Goal: Task Accomplishment & Management: Complete application form

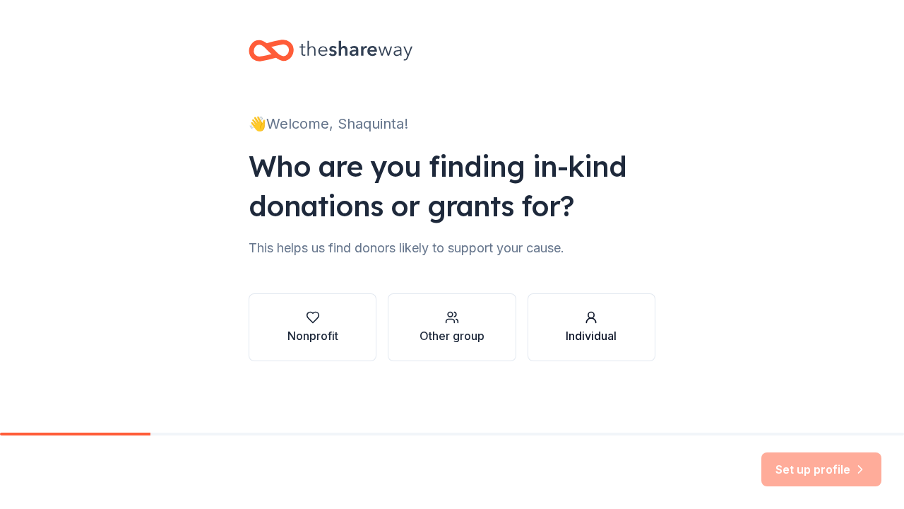
click at [568, 319] on div "button" at bounding box center [591, 317] width 51 height 14
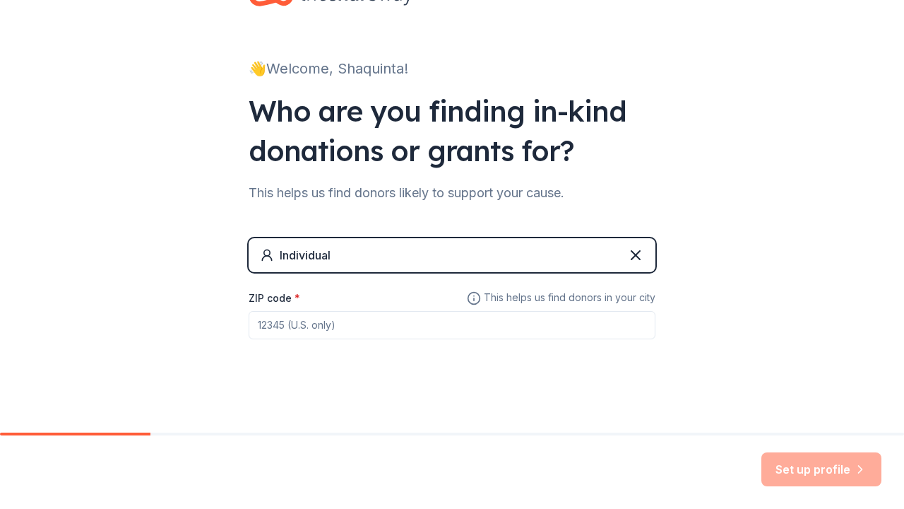
scroll to position [57, 0]
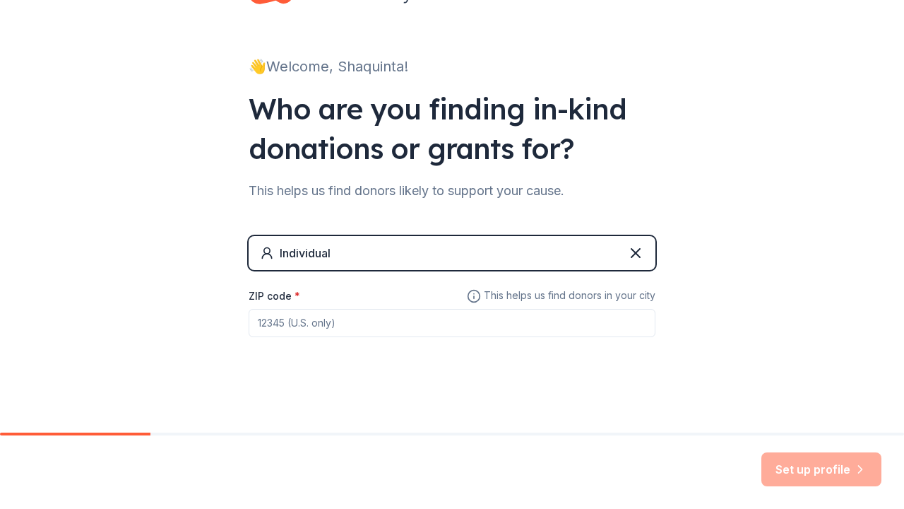
click at [447, 321] on input "ZIP code *" at bounding box center [452, 323] width 407 height 28
type input "90712"
click at [792, 475] on button "Set up profile" at bounding box center [821, 469] width 120 height 34
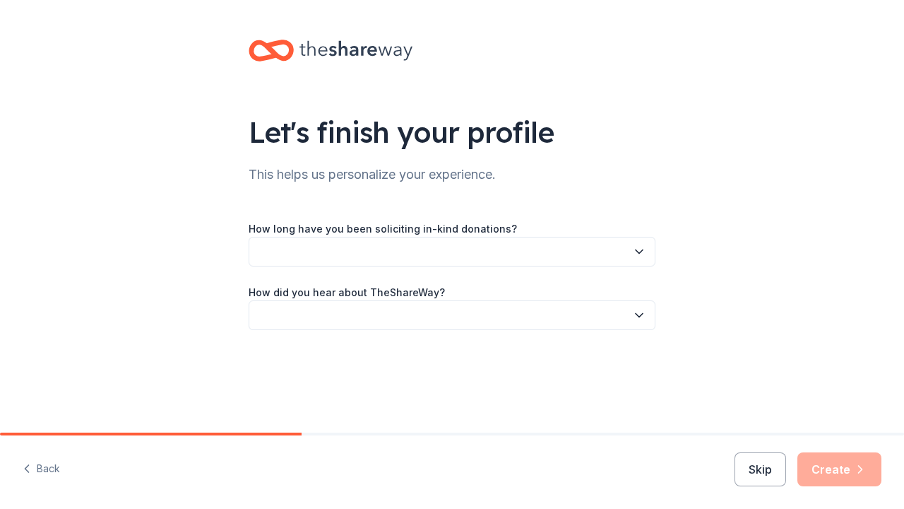
scroll to position [1, 0]
click at [475, 250] on button "button" at bounding box center [452, 252] width 407 height 30
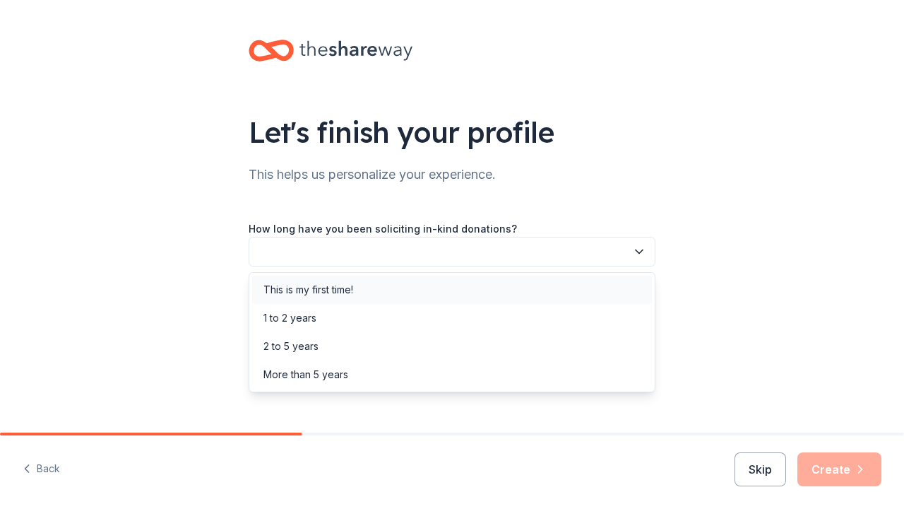
click at [393, 285] on div "This is my first time!" at bounding box center [452, 289] width 400 height 28
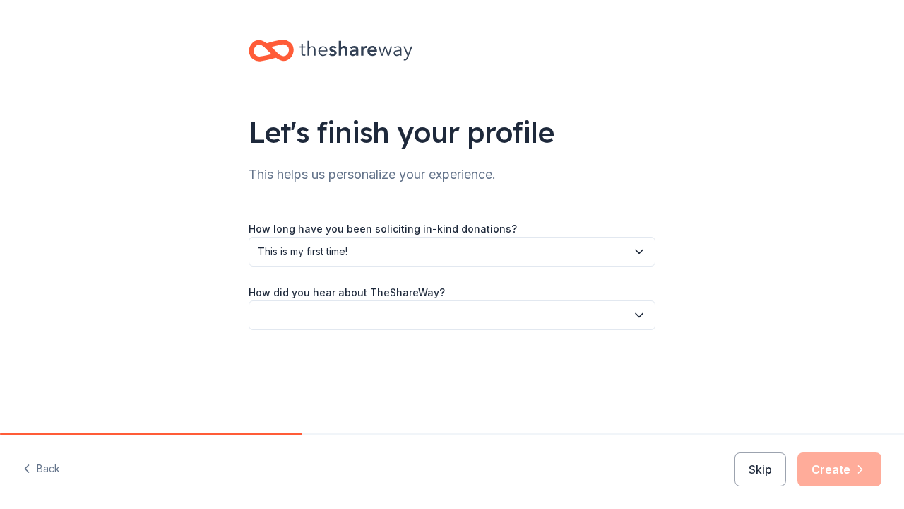
scroll to position [0, 0]
click at [425, 318] on button "button" at bounding box center [452, 315] width 407 height 30
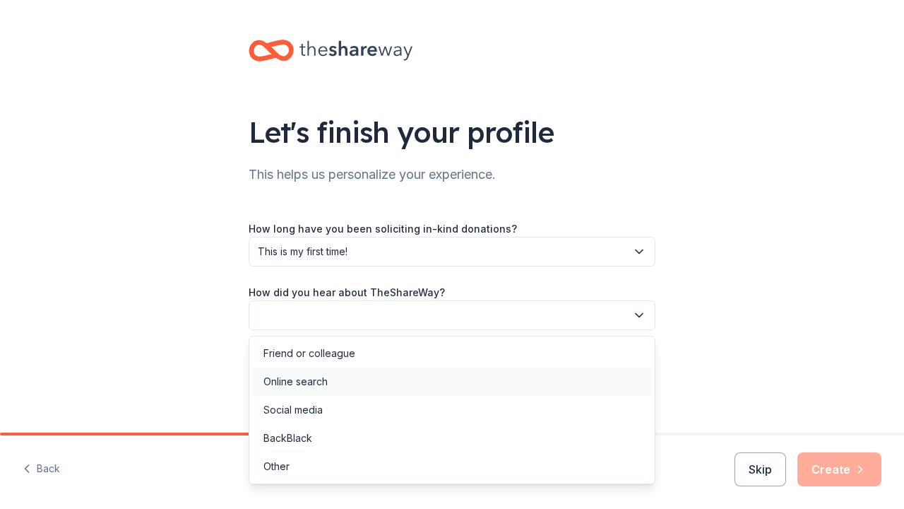
click at [300, 385] on div "Online search" at bounding box center [295, 381] width 64 height 17
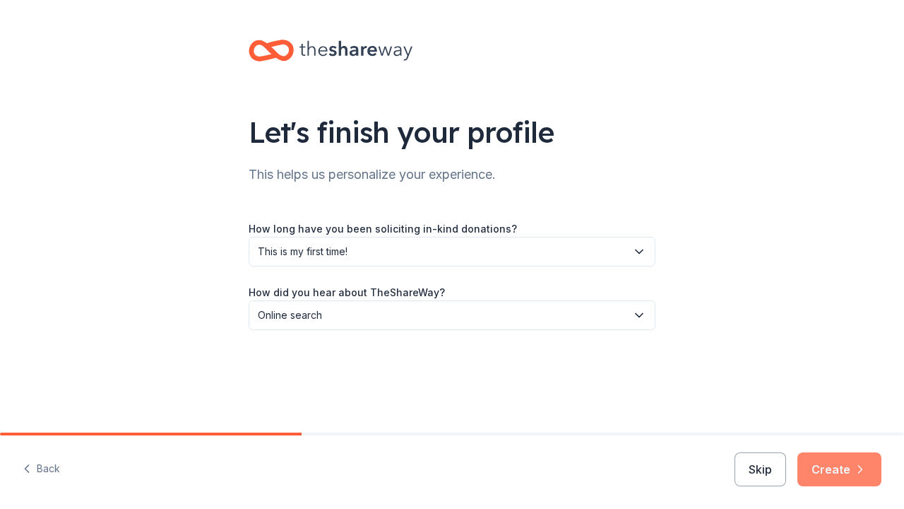
click at [837, 461] on button "Create" at bounding box center [839, 469] width 84 height 34
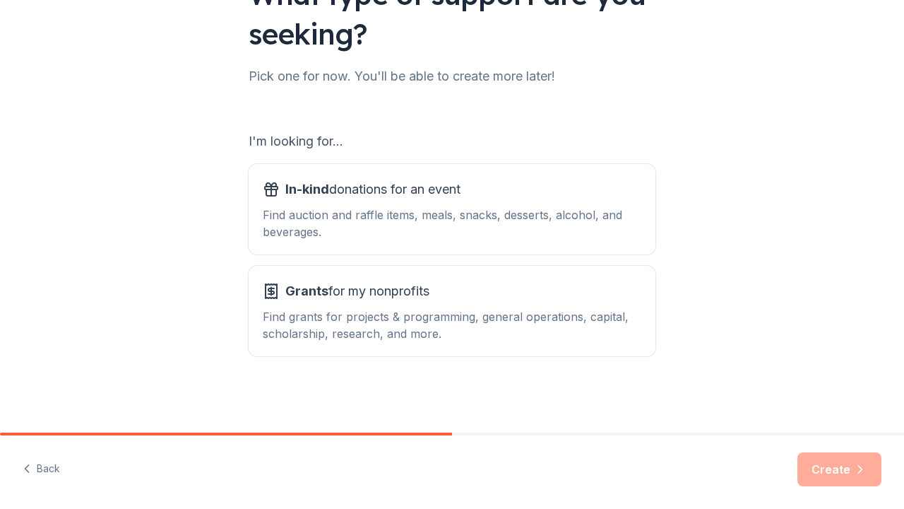
scroll to position [138, 0]
click at [456, 227] on div "Find auction and raffle items, meals, snacks, desserts, alcohol, and beverages." at bounding box center [452, 223] width 379 height 34
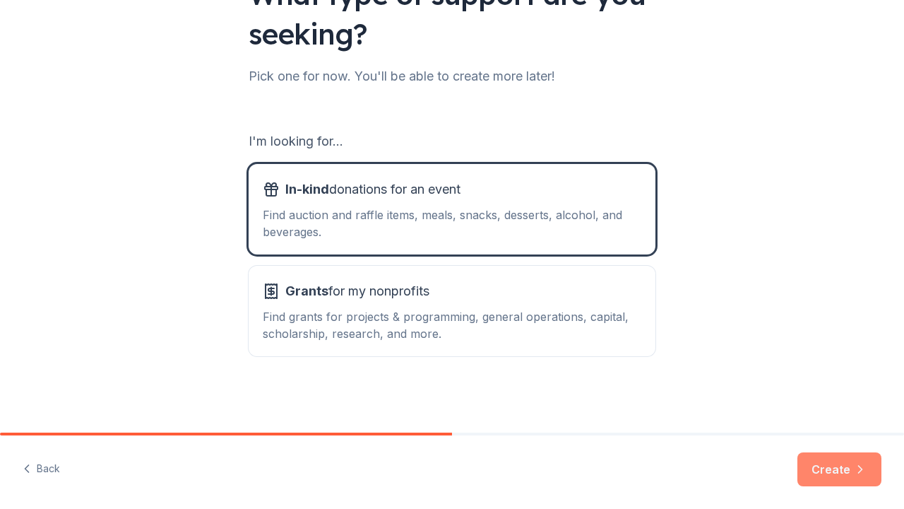
click at [848, 470] on button "Create" at bounding box center [839, 469] width 84 height 34
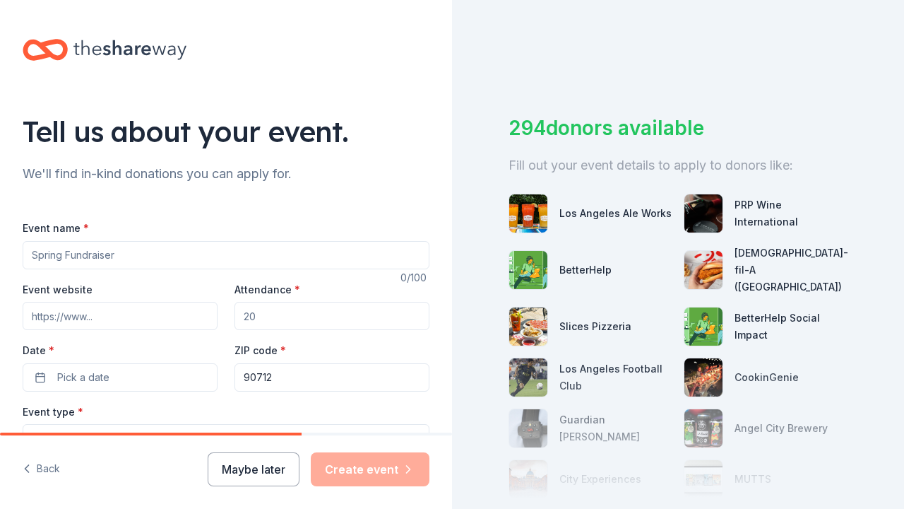
scroll to position [1, 0]
type input "s"
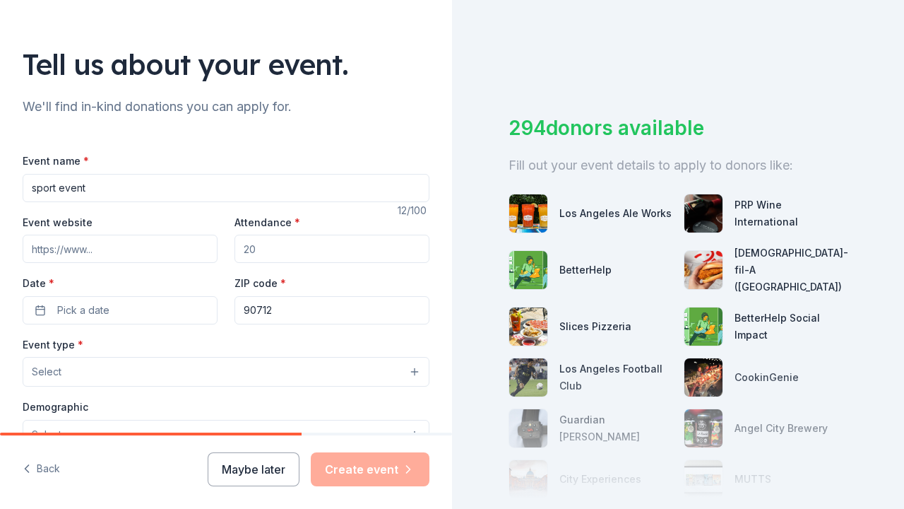
scroll to position [74, 0]
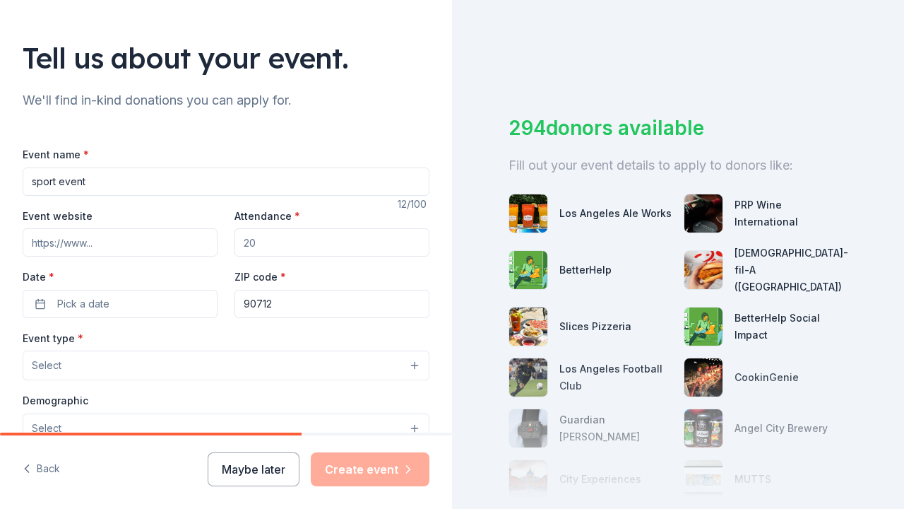
type input "sport event"
click at [362, 249] on input "Attendance *" at bounding box center [331, 242] width 195 height 28
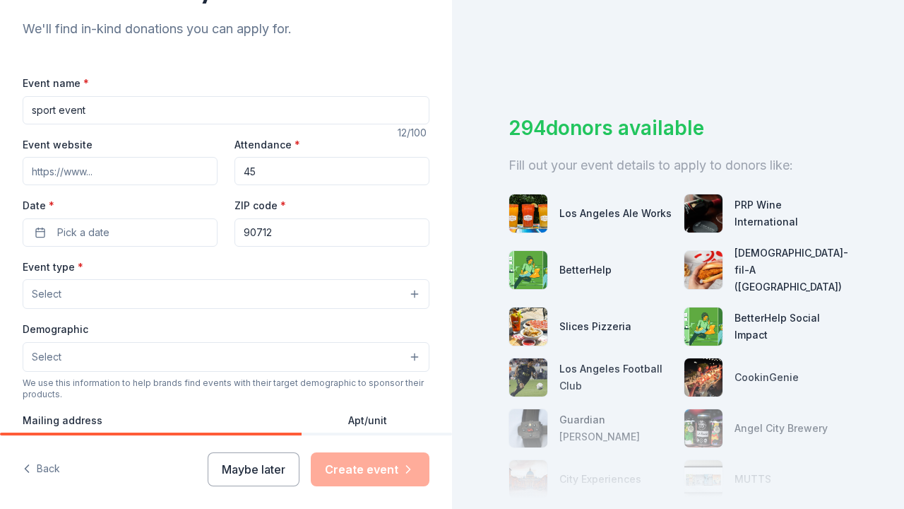
scroll to position [165, 0]
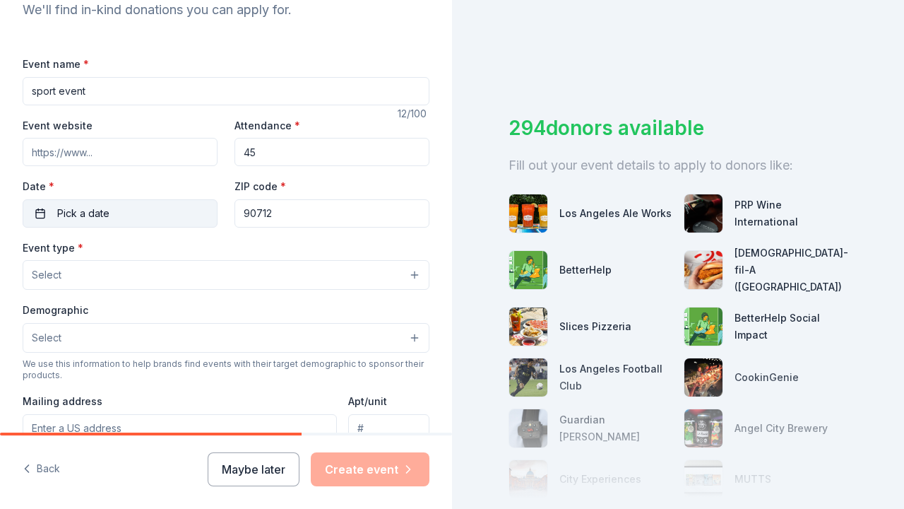
type input "45"
click at [191, 206] on button "Pick a date" at bounding box center [120, 213] width 195 height 28
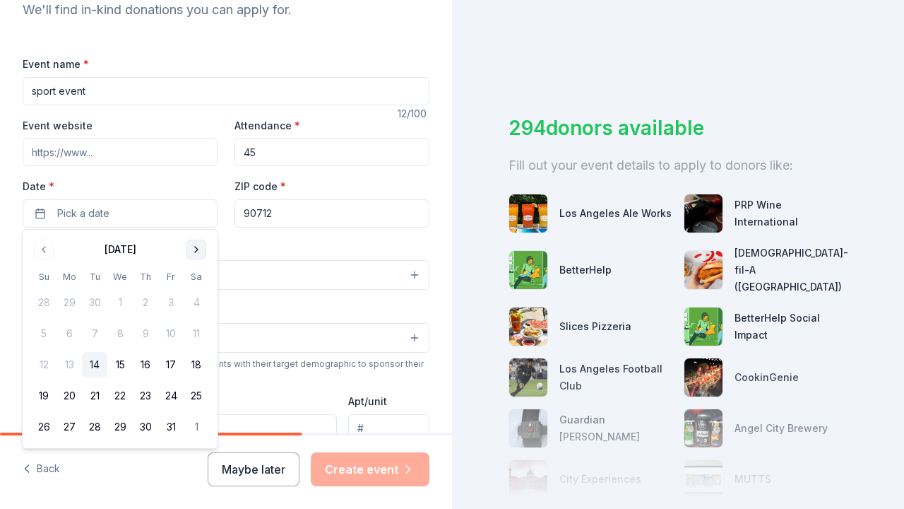
click at [192, 249] on button "Go to next month" at bounding box center [196, 249] width 20 height 20
click at [47, 254] on button "Go to previous month" at bounding box center [44, 249] width 20 height 20
click at [197, 254] on button "Go to next month" at bounding box center [196, 249] width 20 height 20
click at [200, 364] on button "15" at bounding box center [196, 364] width 25 height 25
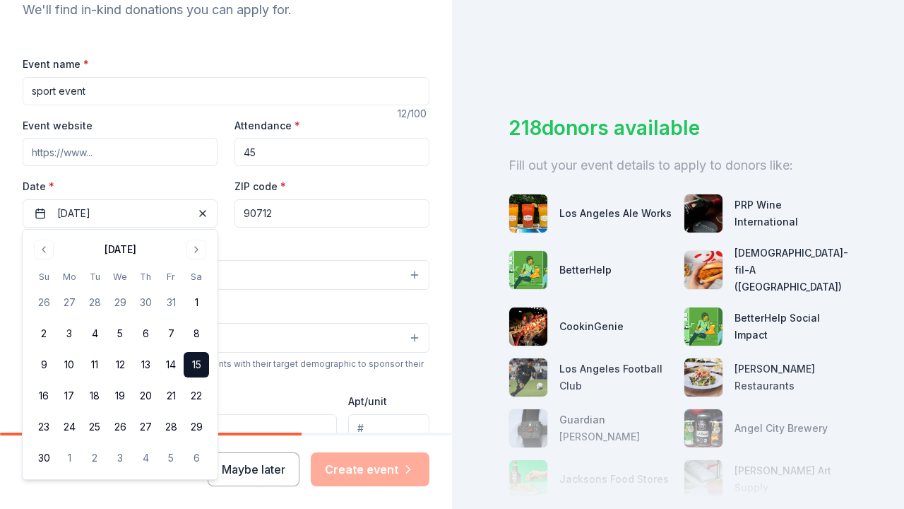
click at [304, 186] on div "ZIP code * 90712" at bounding box center [331, 202] width 195 height 50
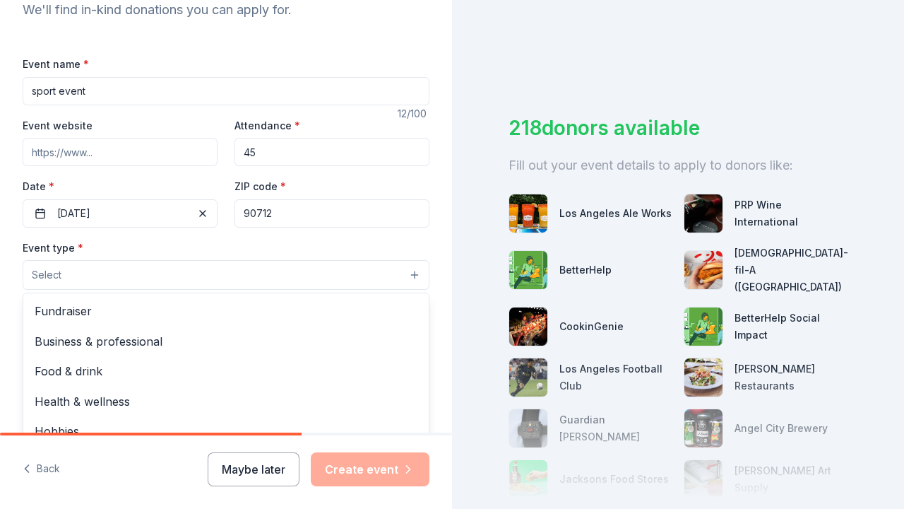
click at [230, 269] on button "Select" at bounding box center [226, 275] width 407 height 30
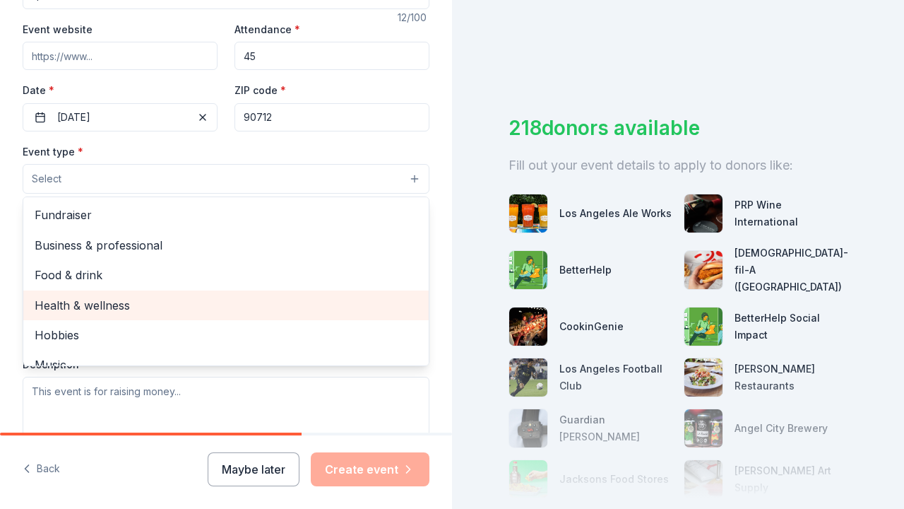
scroll to position [3, 0]
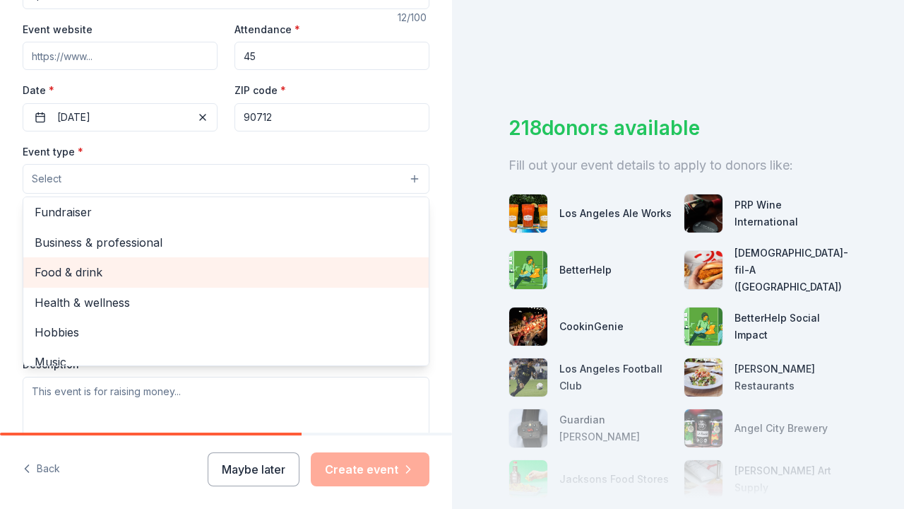
click at [145, 267] on span "Food & drink" at bounding box center [226, 272] width 383 height 18
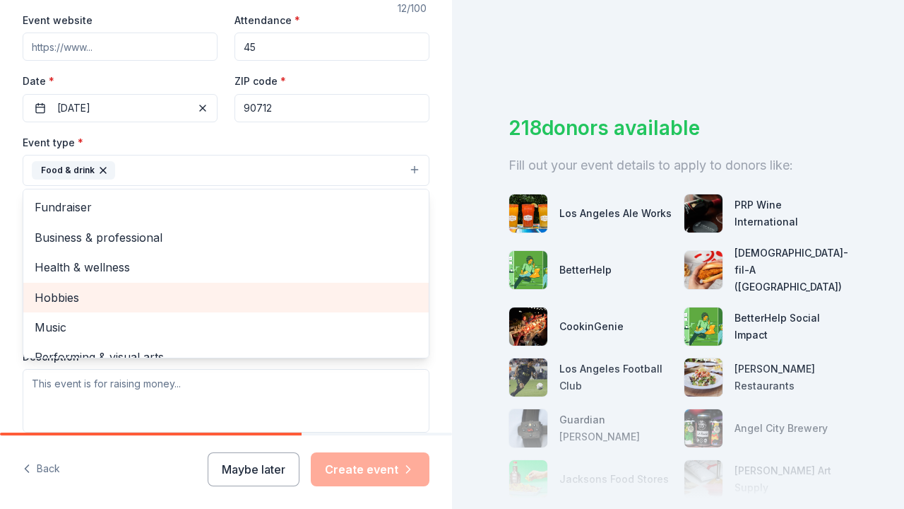
scroll to position [266, 0]
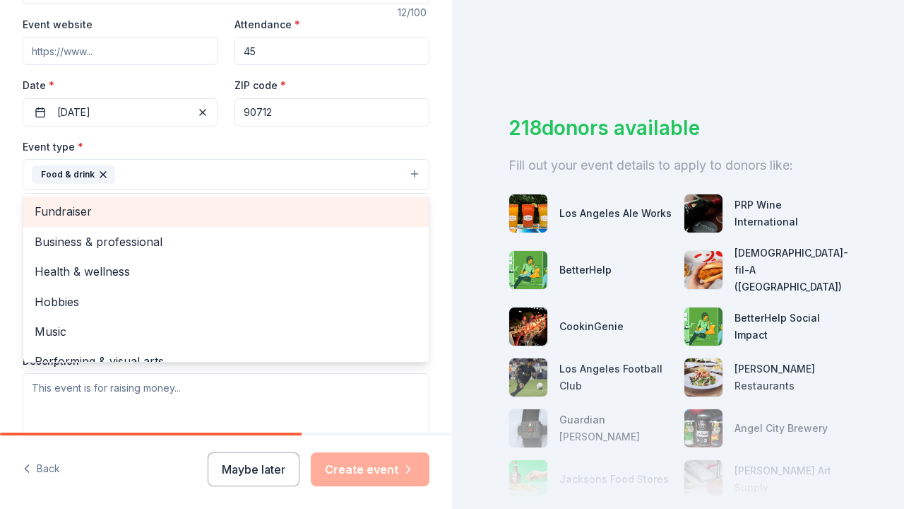
click at [100, 208] on span "Fundraiser" at bounding box center [226, 211] width 383 height 18
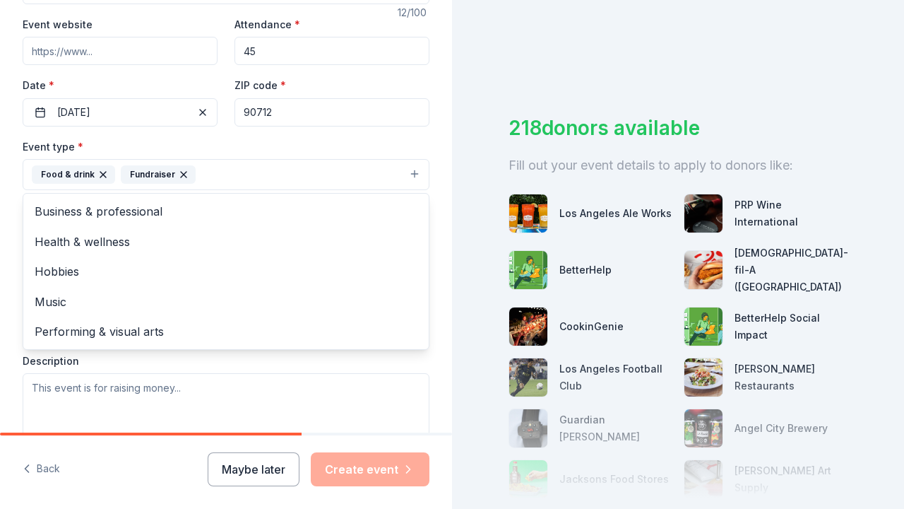
click at [446, 225] on div "Tell us about your event. We'll find in-kind donations you can apply for. Event…" at bounding box center [226, 204] width 452 height 941
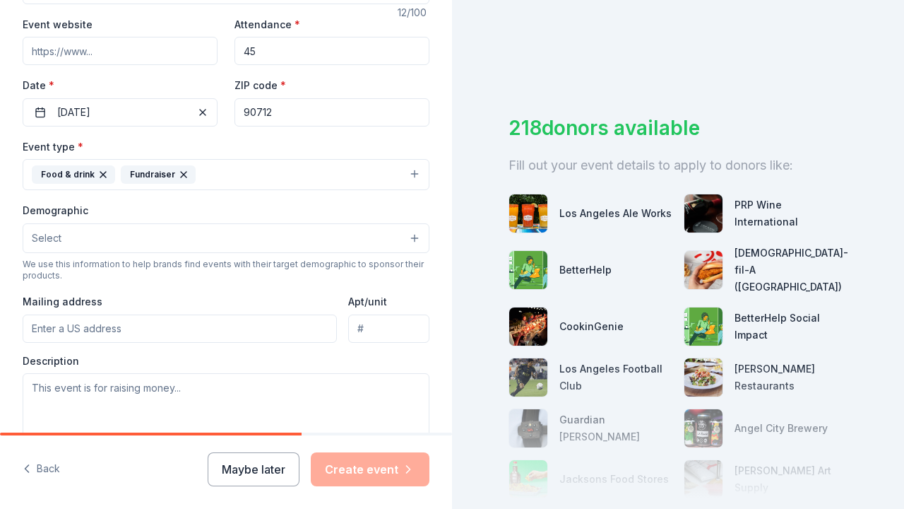
click at [328, 236] on button "Select" at bounding box center [226, 238] width 407 height 30
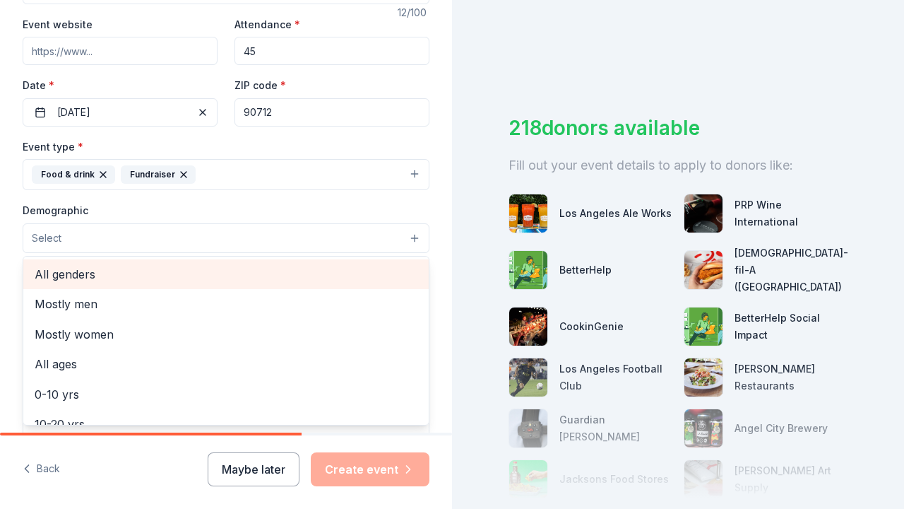
click at [212, 273] on span "All genders" at bounding box center [226, 274] width 383 height 18
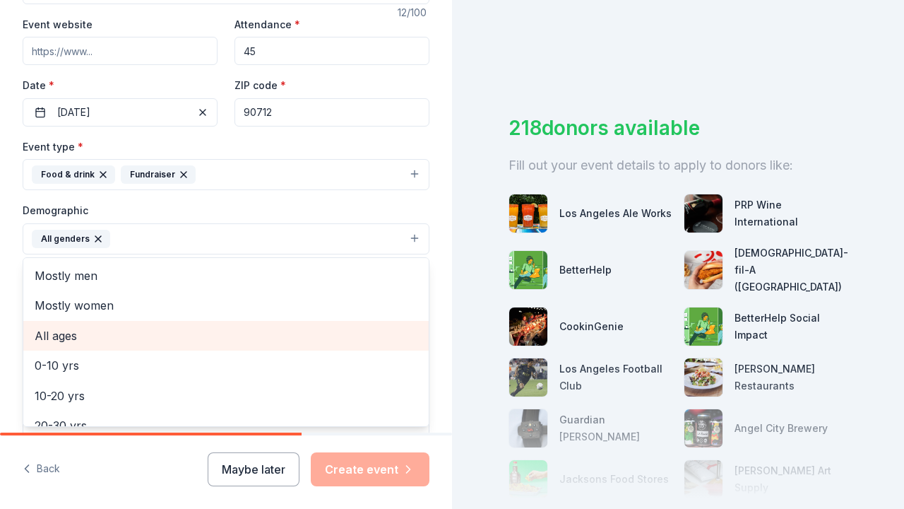
click at [145, 329] on span "All ages" at bounding box center [226, 335] width 383 height 18
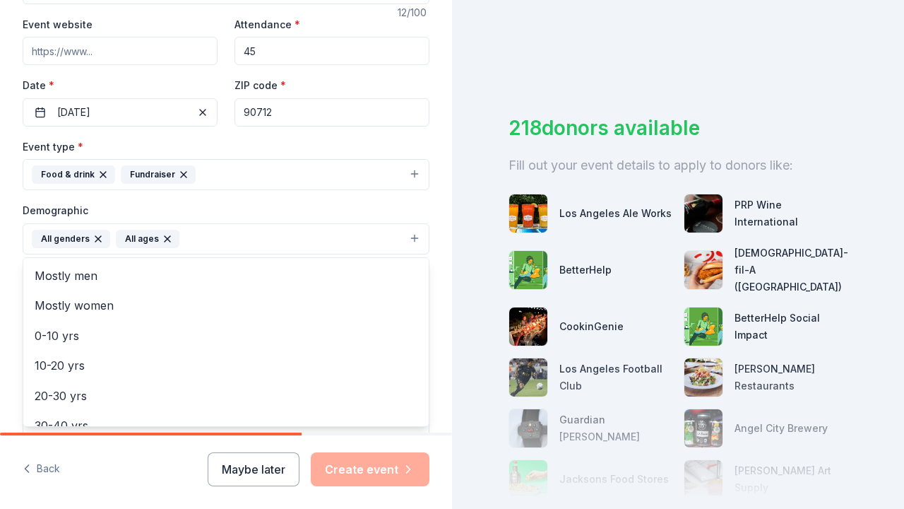
click at [441, 256] on div "Tell us about your event. We'll find in-kind donations you can apply for. Event…" at bounding box center [226, 205] width 452 height 943
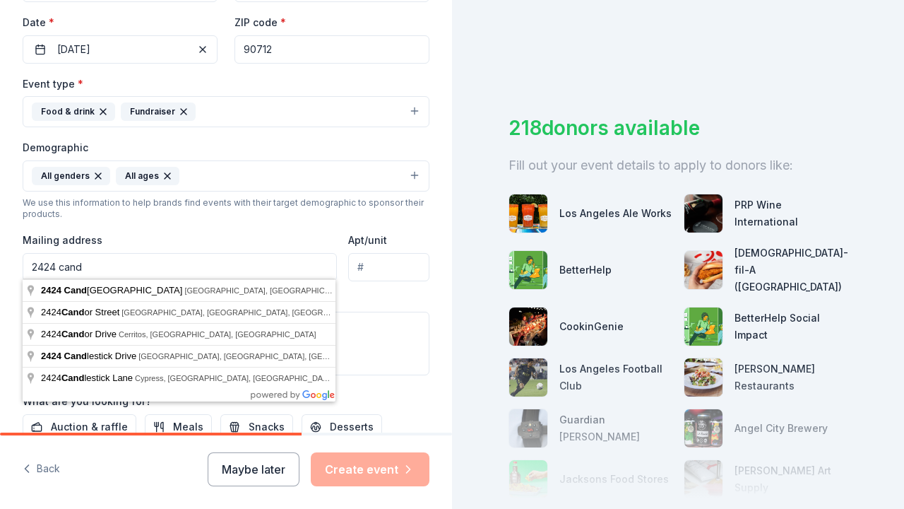
scroll to position [374, 0]
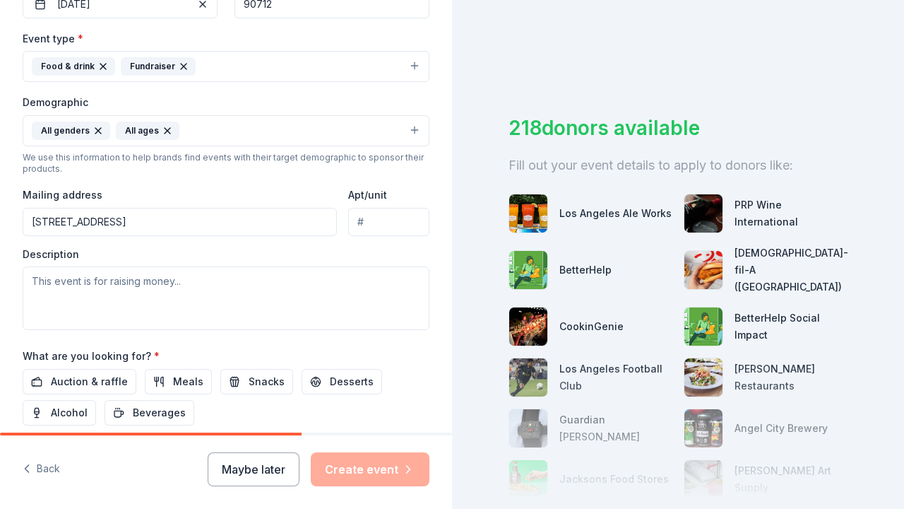
type input "[STREET_ADDRESS]"
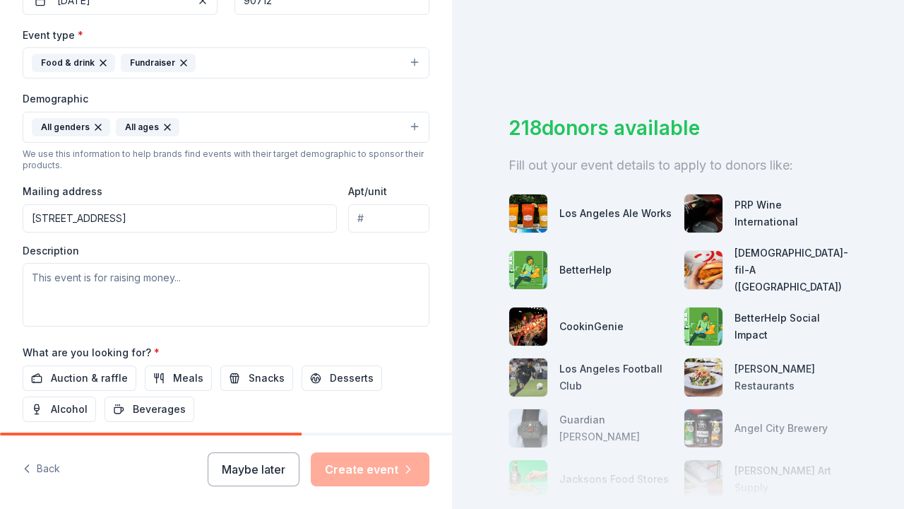
scroll to position [0, 0]
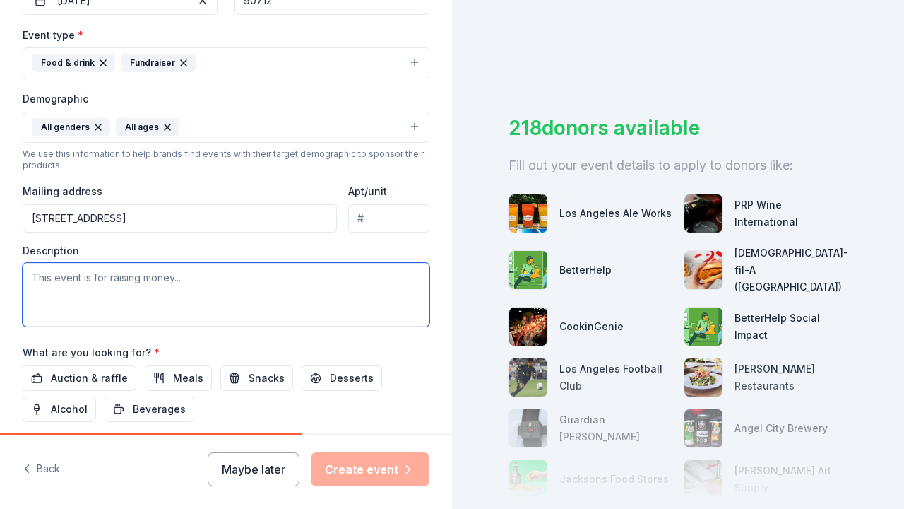
click at [293, 301] on textarea at bounding box center [226, 295] width 407 height 64
type textarea "r"
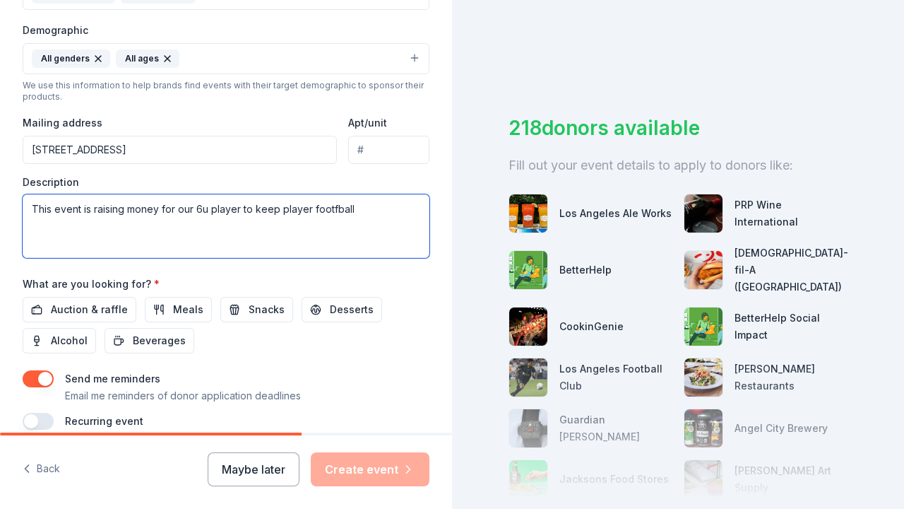
scroll to position [458, 0]
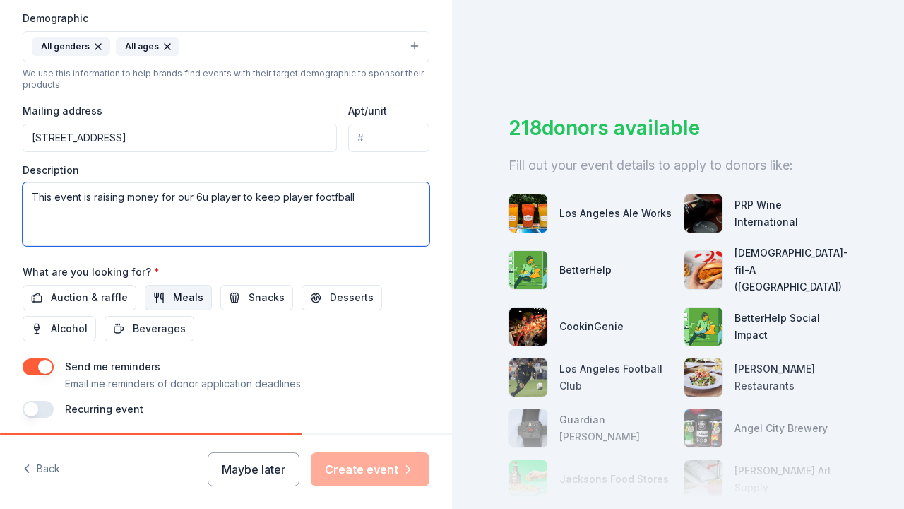
type textarea "This event is raising money for our 6u player to keep player footfball"
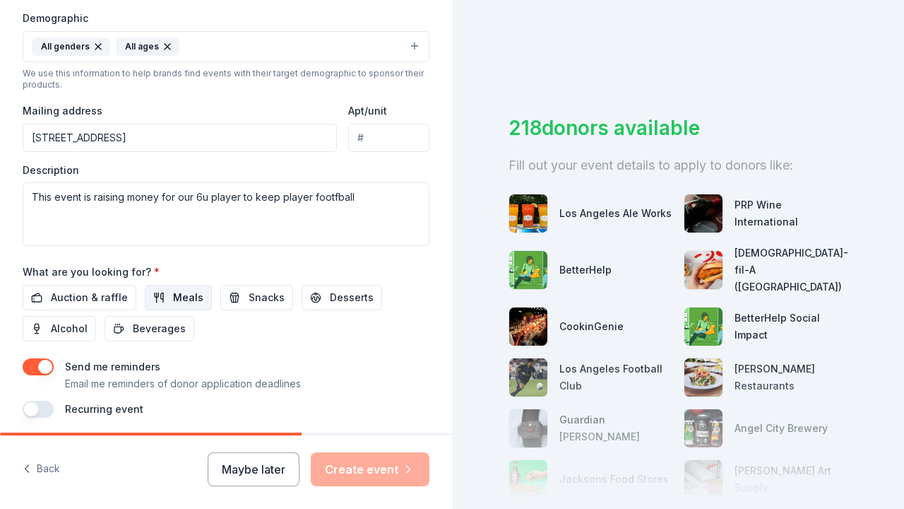
click at [177, 293] on span "Meals" at bounding box center [188, 297] width 30 height 17
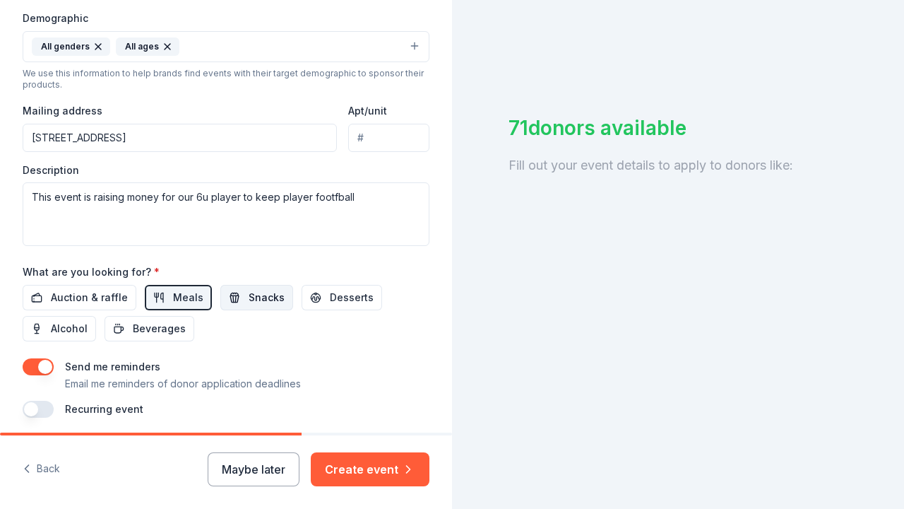
click at [261, 299] on span "Snacks" at bounding box center [267, 297] width 36 height 17
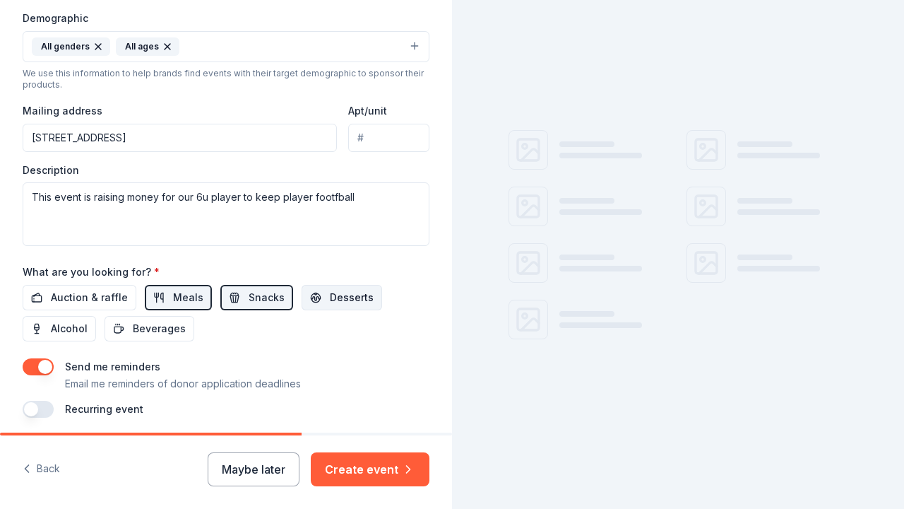
click at [330, 293] on span "Desserts" at bounding box center [352, 297] width 44 height 17
click at [175, 320] on span "Beverages" at bounding box center [159, 328] width 53 height 17
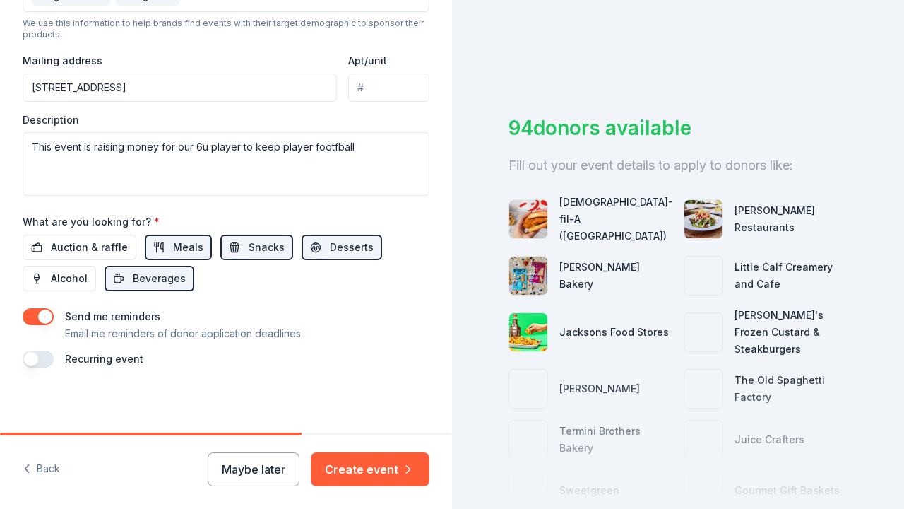
scroll to position [507, 0]
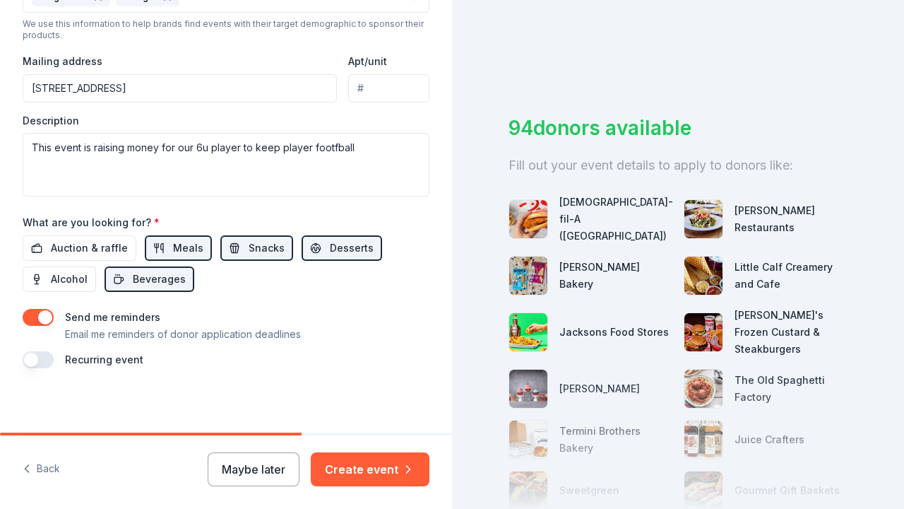
click at [43, 357] on button "button" at bounding box center [38, 359] width 31 height 17
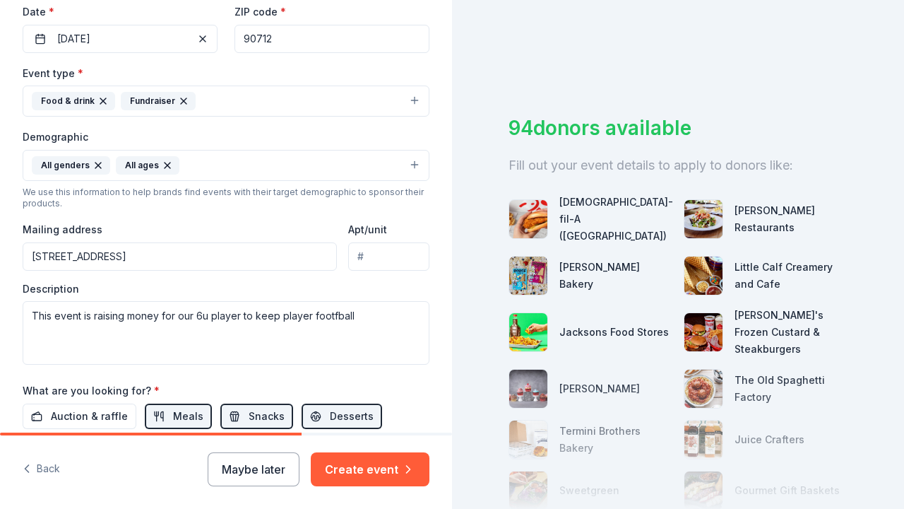
scroll to position [322, 0]
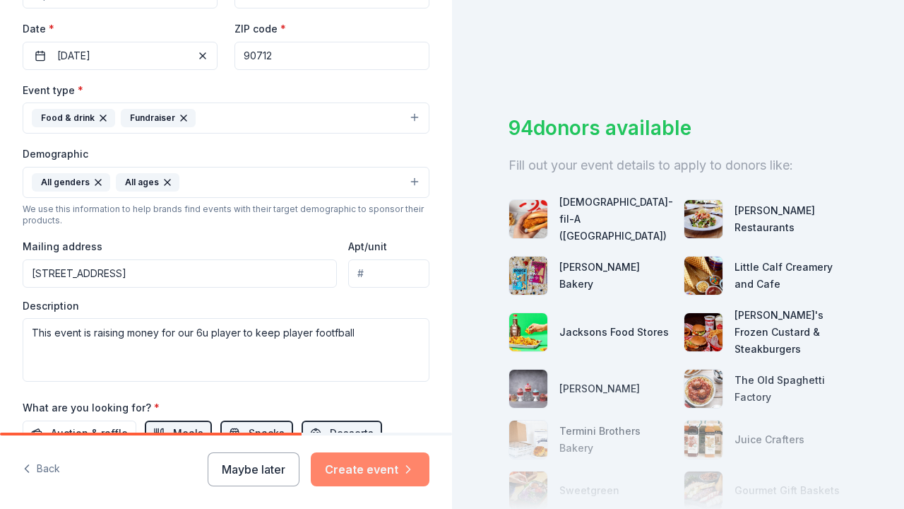
click at [374, 461] on button "Create event" at bounding box center [370, 469] width 119 height 34
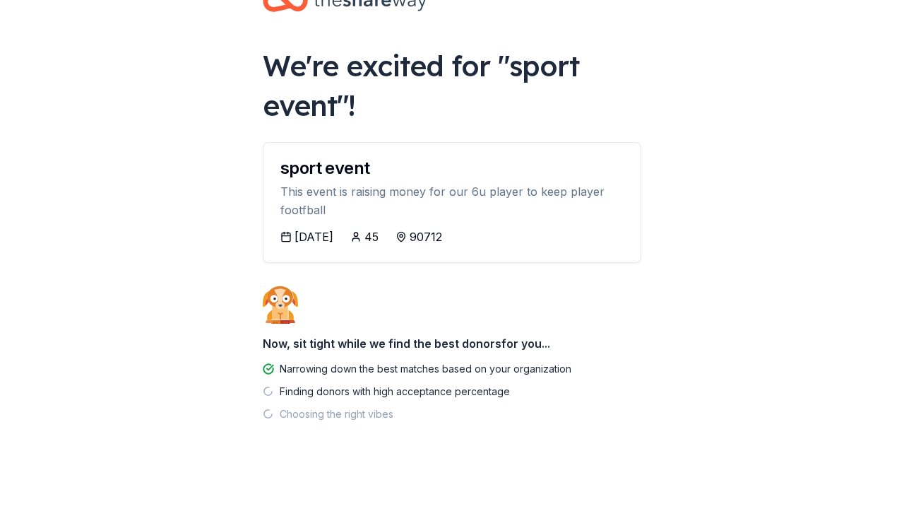
scroll to position [44, 0]
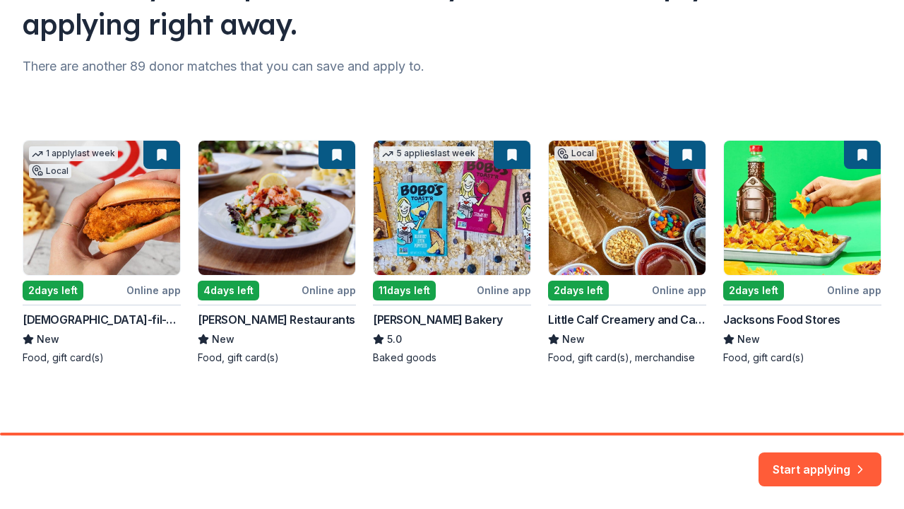
scroll to position [148, 0]
click at [66, 287] on div "1 apply last week Local 2 days left Online app [DEMOGRAPHIC_DATA]-fil-A ([GEOGR…" at bounding box center [452, 252] width 859 height 225
click at [835, 467] on button "Start applying" at bounding box center [820, 461] width 123 height 34
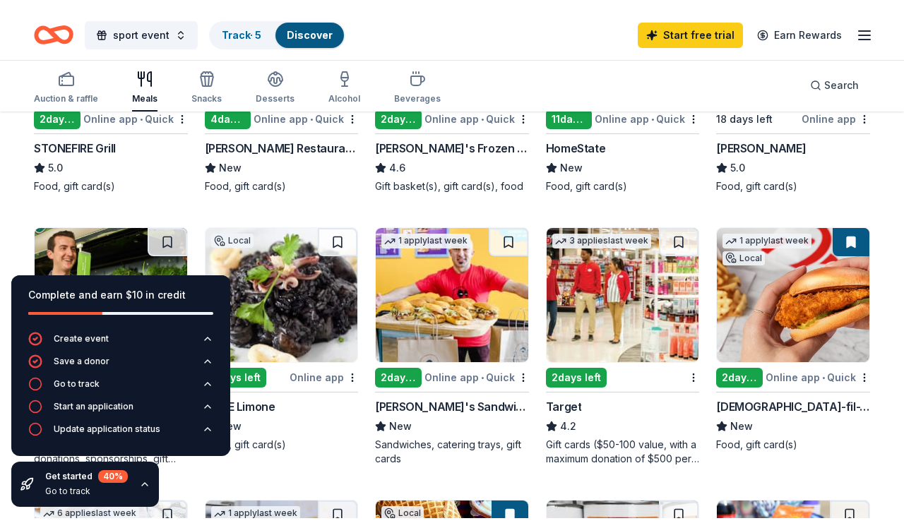
scroll to position [302, 0]
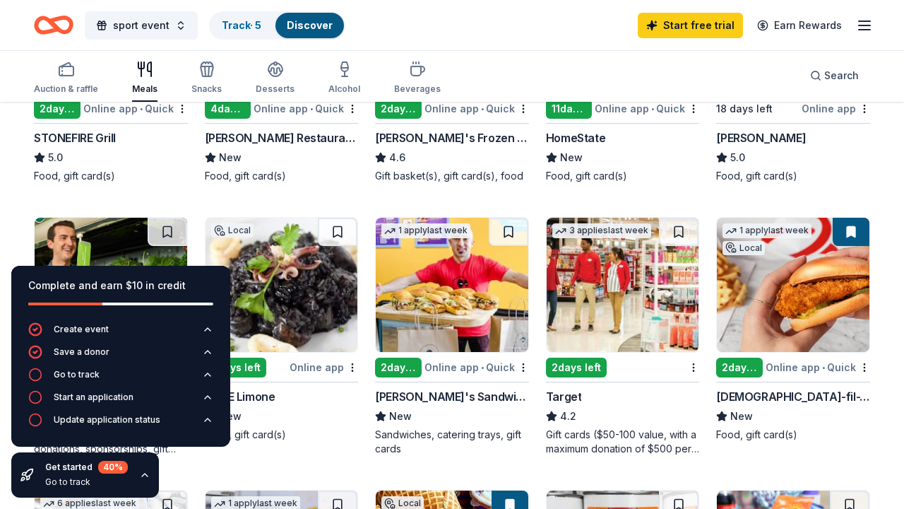
click at [732, 367] on div "2 days left" at bounding box center [739, 367] width 47 height 20
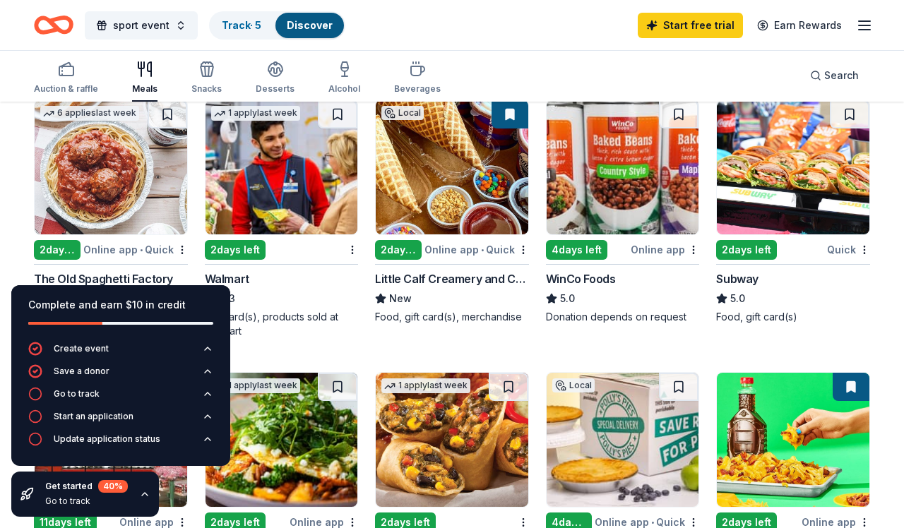
scroll to position [693, 0]
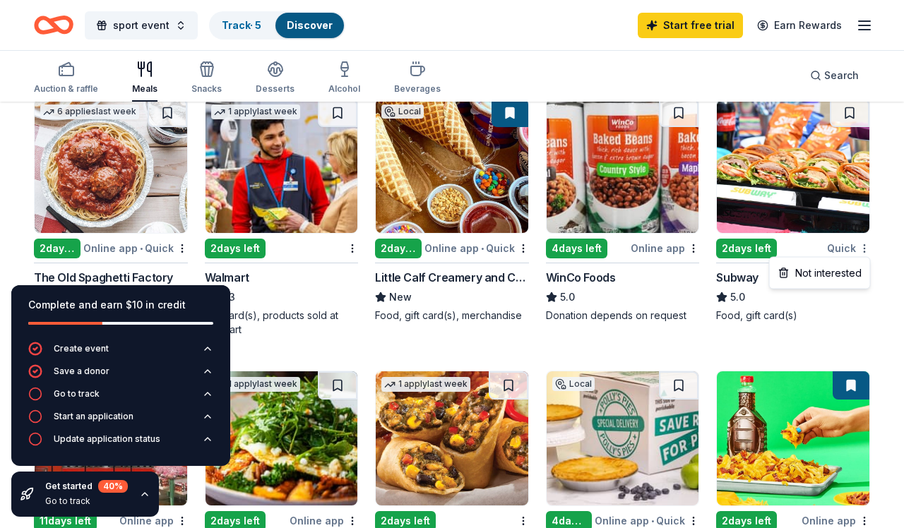
click at [756, 244] on div "2 days left" at bounding box center [746, 249] width 61 height 20
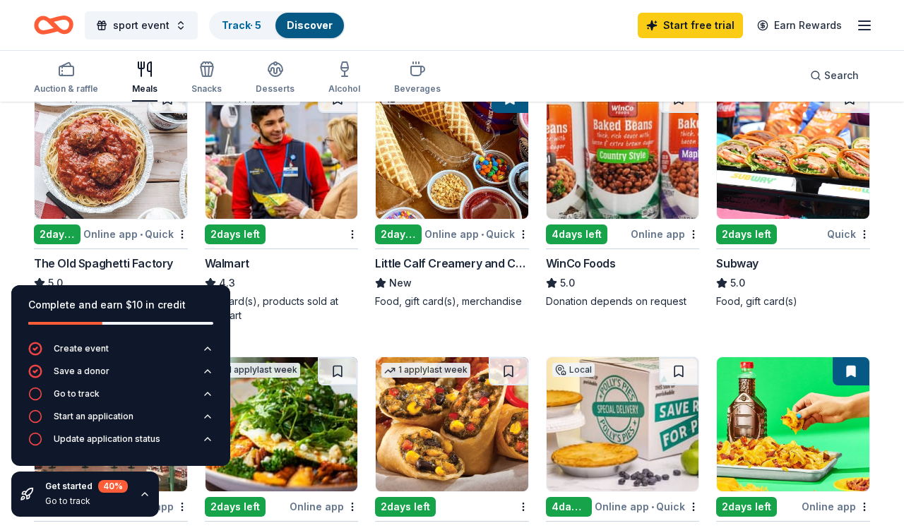
scroll to position [708, 0]
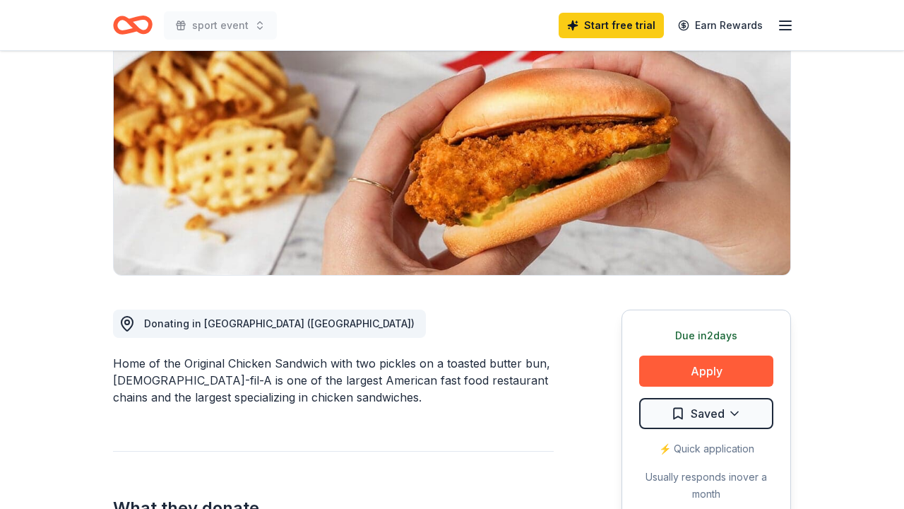
scroll to position [170, 0]
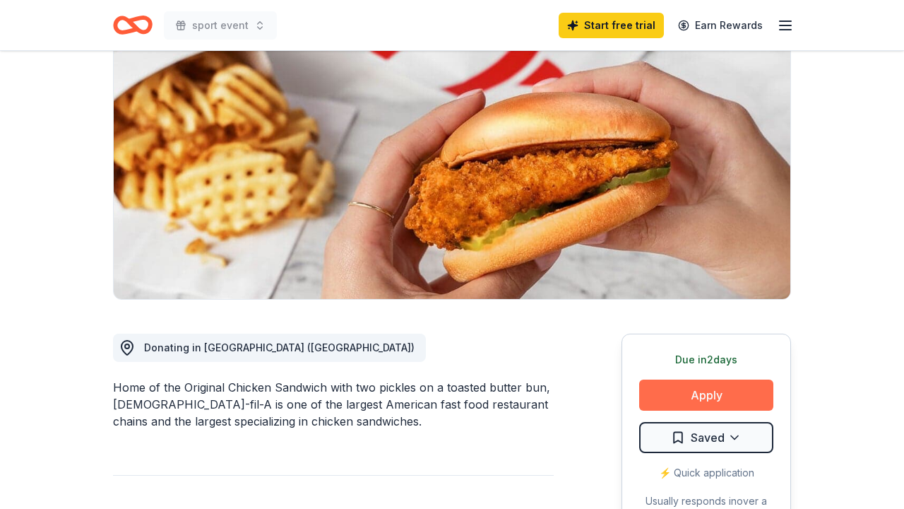
click at [686, 379] on button "Apply" at bounding box center [706, 394] width 134 height 31
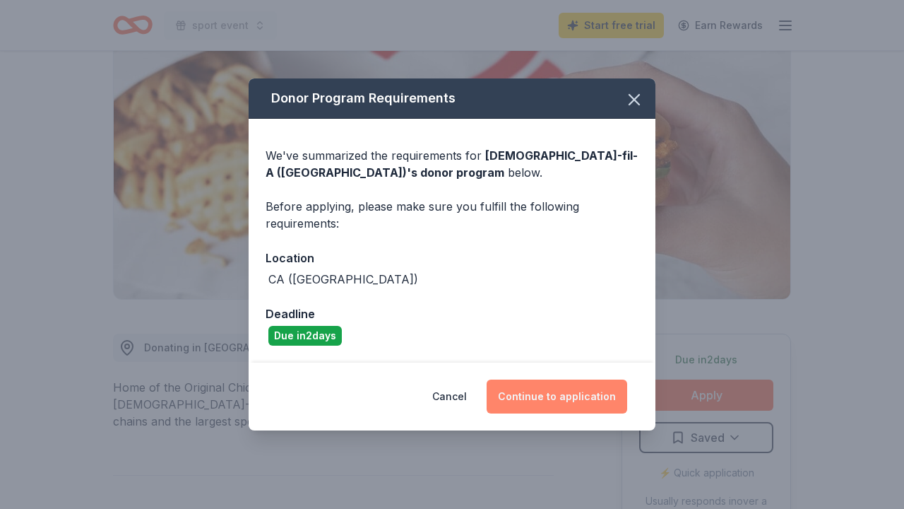
click at [564, 391] on button "Continue to application" at bounding box center [557, 396] width 141 height 34
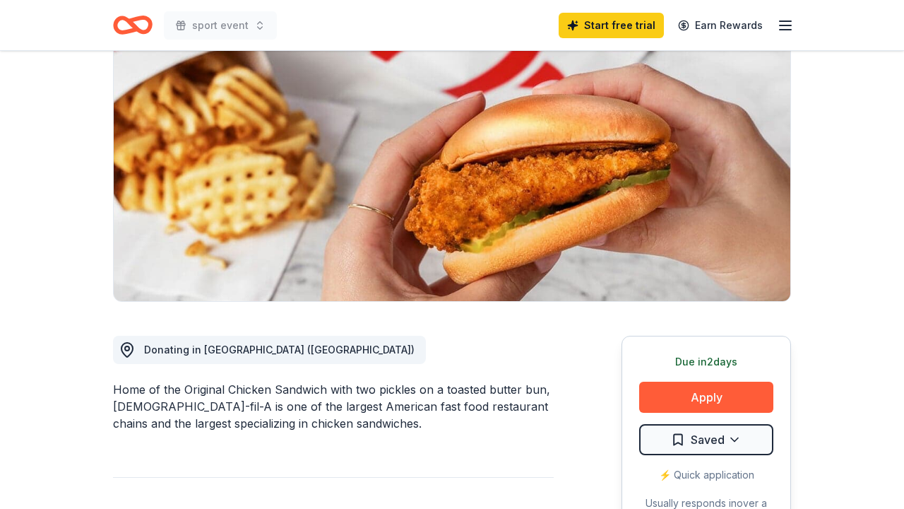
scroll to position [166, 0]
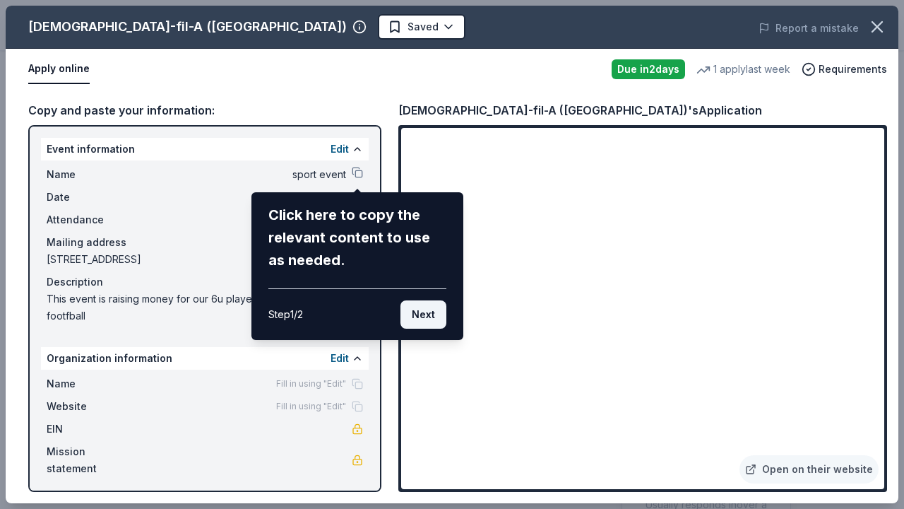
click at [418, 318] on button "Next" at bounding box center [423, 314] width 46 height 28
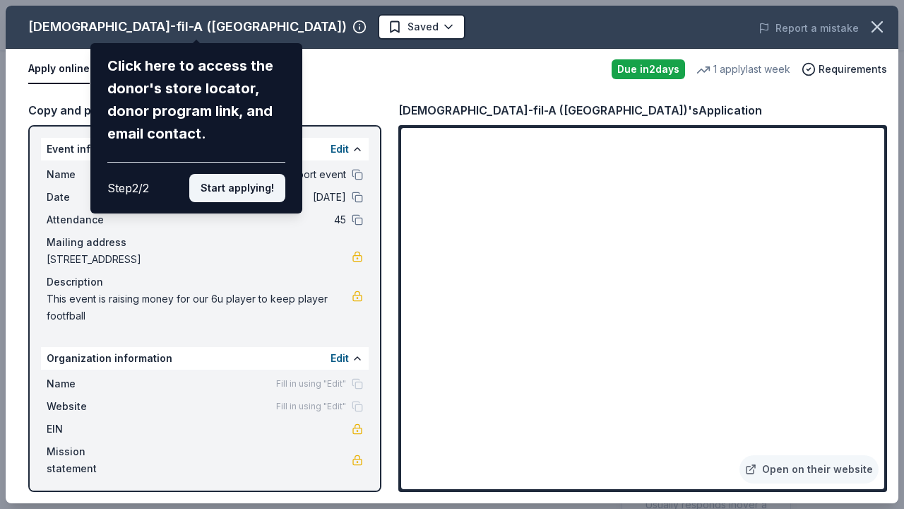
click at [241, 174] on button "Start applying!" at bounding box center [237, 188] width 96 height 28
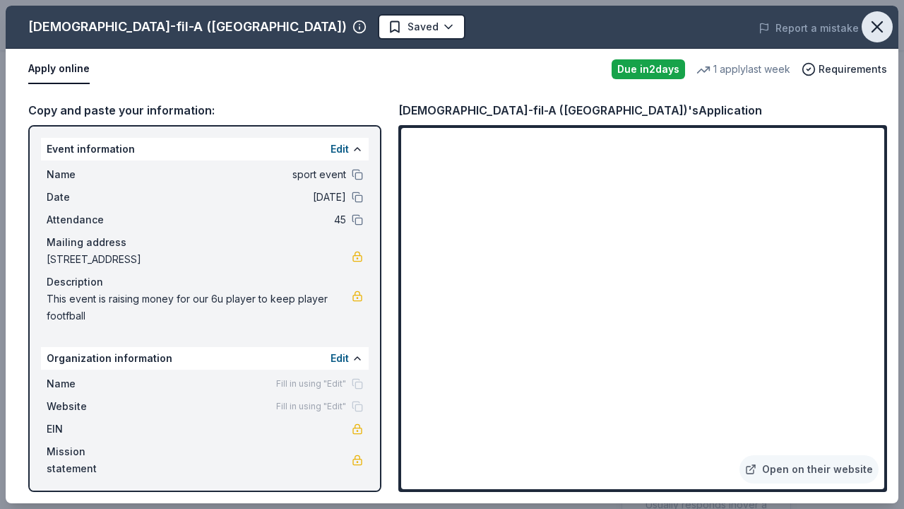
click at [875, 31] on icon "button" at bounding box center [877, 27] width 20 height 20
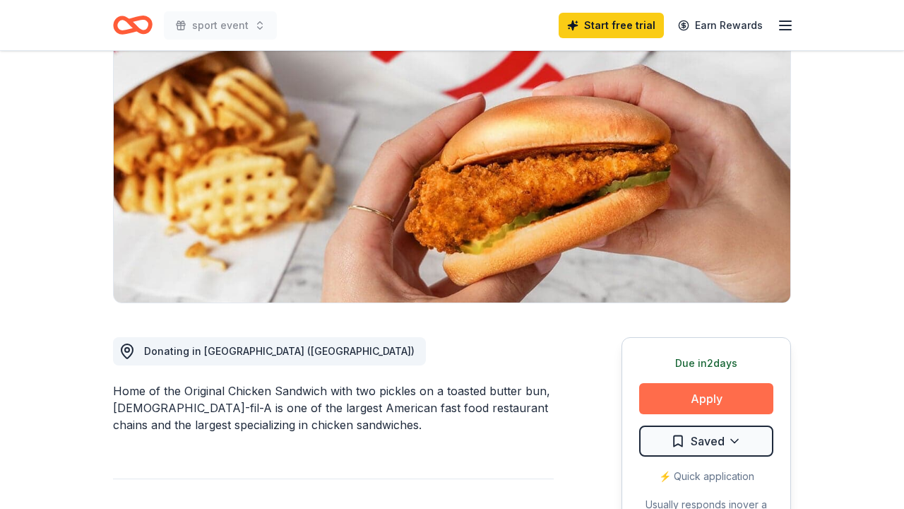
click at [744, 383] on button "Apply" at bounding box center [706, 398] width 134 height 31
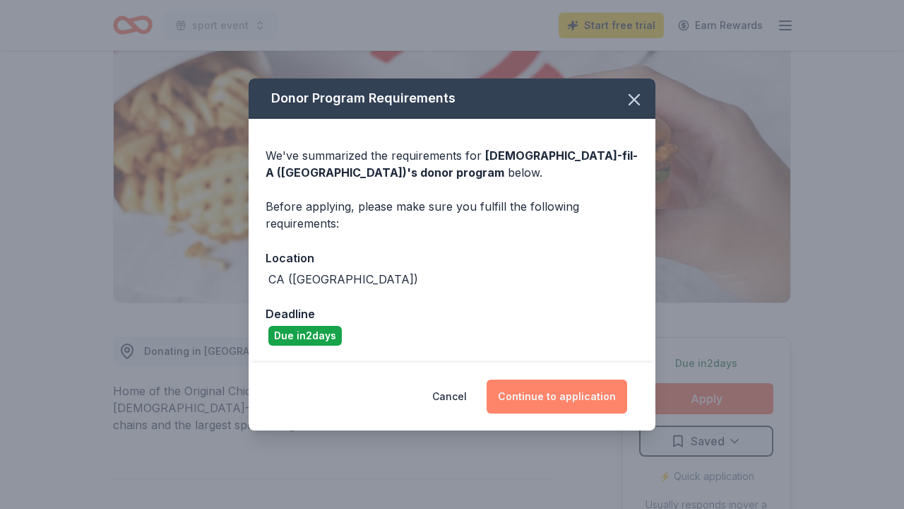
click at [578, 391] on button "Continue to application" at bounding box center [557, 396] width 141 height 34
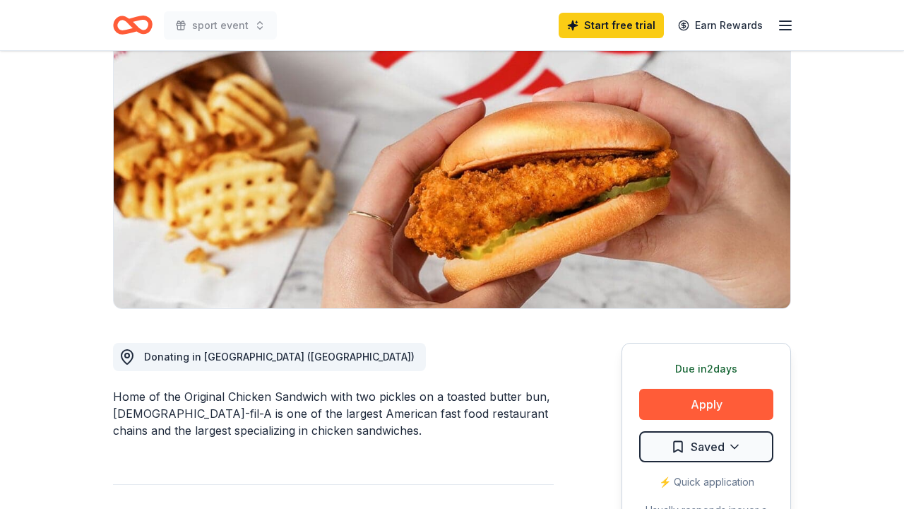
scroll to position [160, 0]
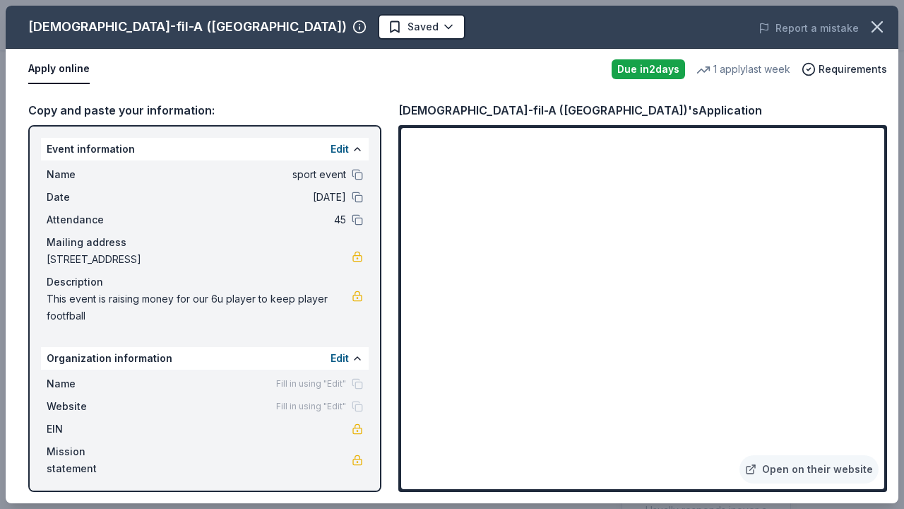
drag, startPoint x: 46, startPoint y: 143, endPoint x: 265, endPoint y: 314, distance: 277.8
click at [265, 314] on div "Event information Edit Name sport event Date 11/15/25 Attendance 45 Mailing add…" at bounding box center [205, 234] width 328 height 192
click at [358, 177] on button at bounding box center [357, 174] width 11 height 11
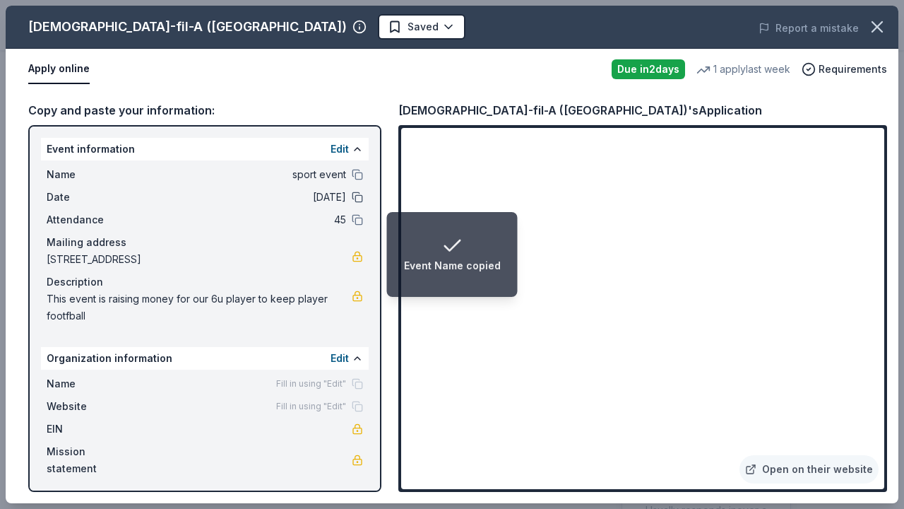
click at [358, 196] on button at bounding box center [357, 196] width 11 height 11
click at [358, 221] on button at bounding box center [357, 219] width 11 height 11
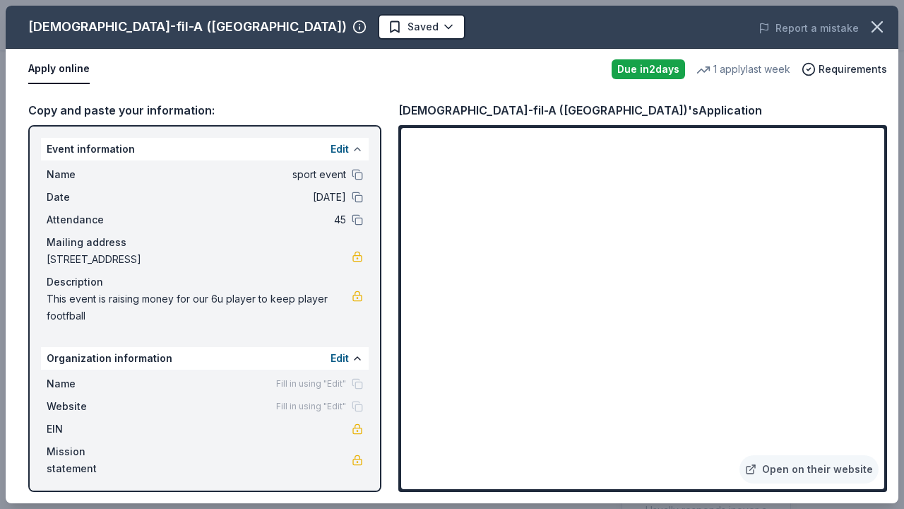
click at [354, 149] on button at bounding box center [357, 148] width 11 height 11
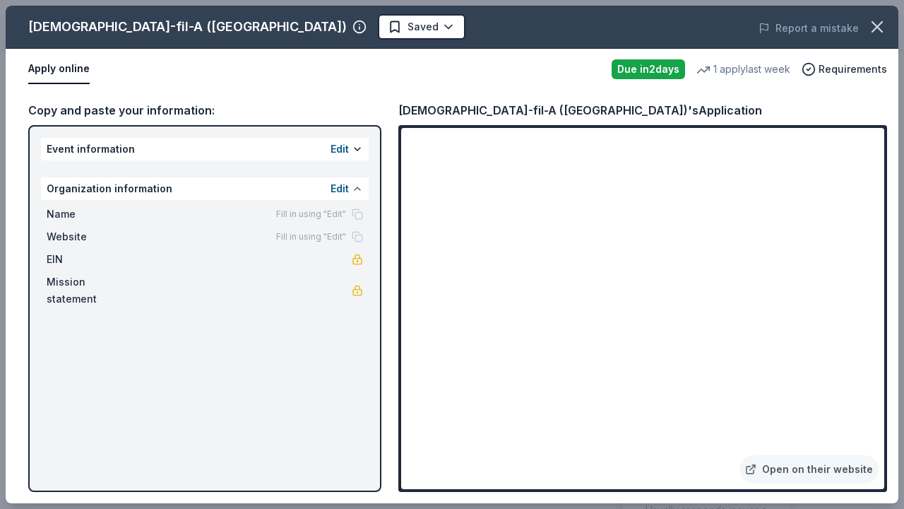
click at [359, 192] on button at bounding box center [357, 188] width 11 height 11
click at [360, 153] on button at bounding box center [357, 148] width 11 height 11
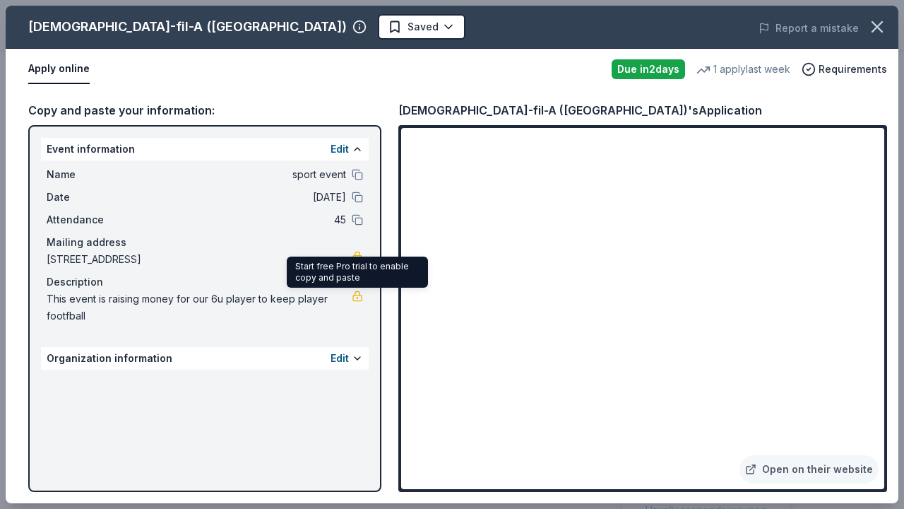
click at [359, 297] on link at bounding box center [357, 295] width 11 height 11
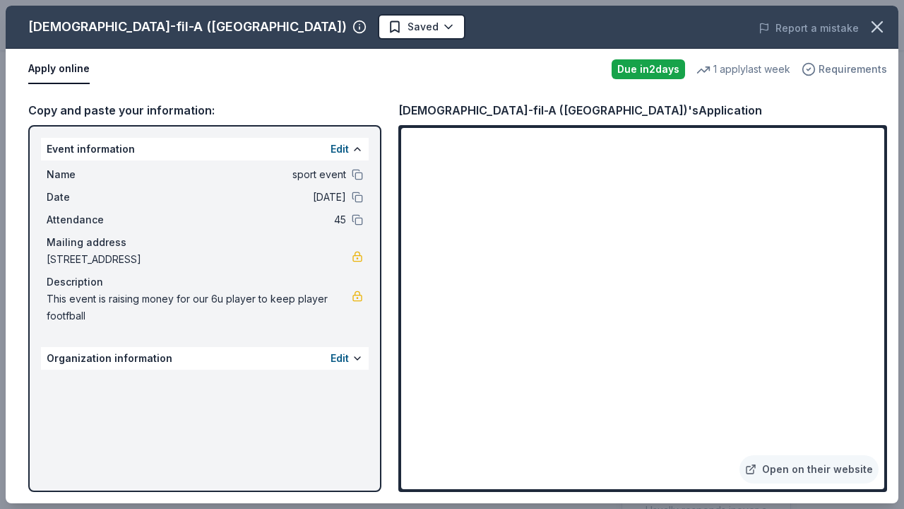
click at [839, 69] on span "Requirements" at bounding box center [853, 69] width 69 height 17
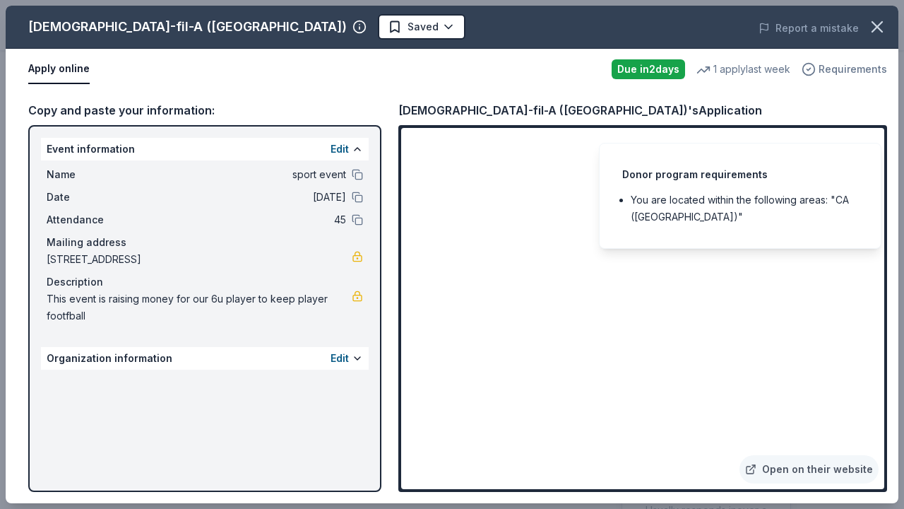
click at [827, 69] on span "Requirements" at bounding box center [853, 69] width 69 height 17
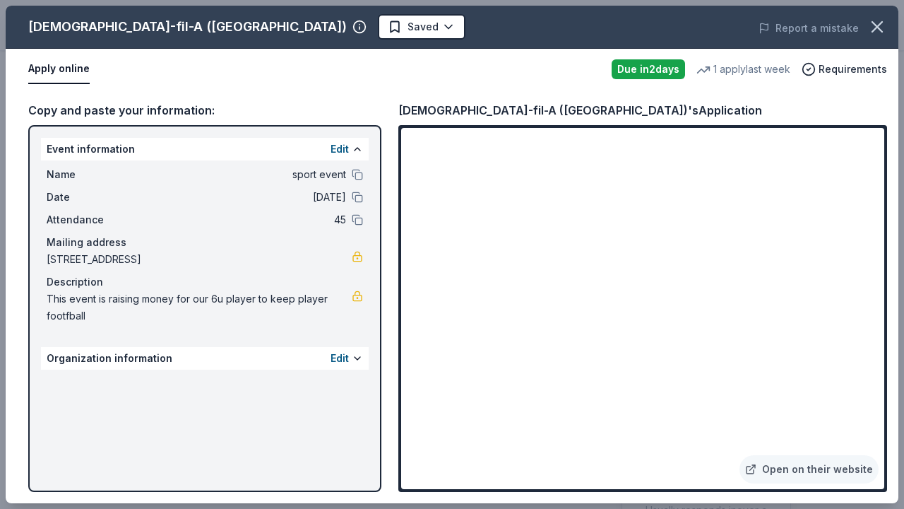
click at [753, 66] on div "1 apply last week" at bounding box center [743, 69] width 94 height 17
click at [293, 25] on html "sport event Start free trial Earn Rewards Due in 2 days Share Chick-fil-A (Los …" at bounding box center [452, 94] width 904 height 509
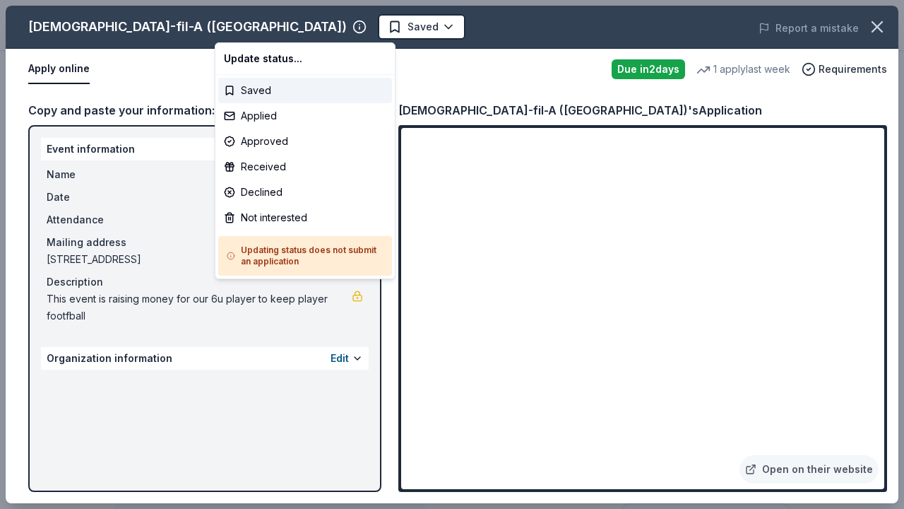
click at [293, 25] on html "sport event Saved Apply Due in 2 days Share Chick-fil-A (Los Angeles) New 1 app…" at bounding box center [452, 254] width 904 height 509
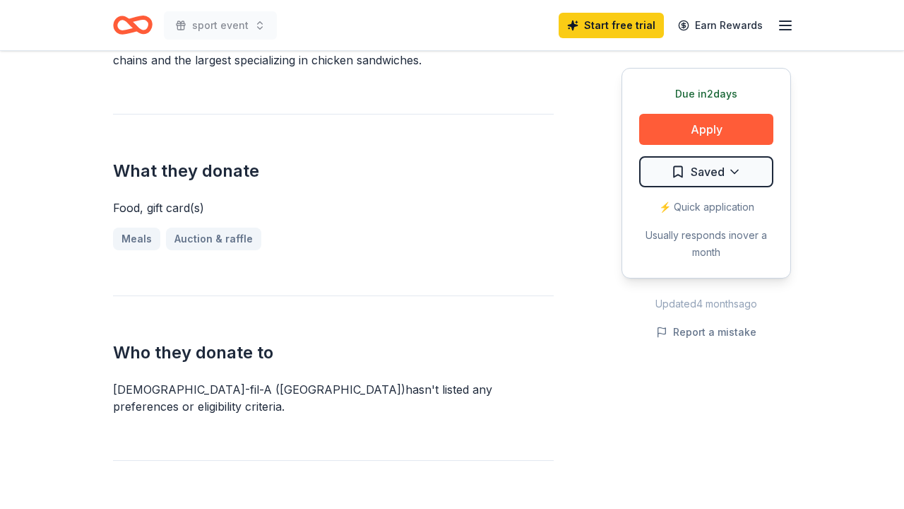
scroll to position [504, 0]
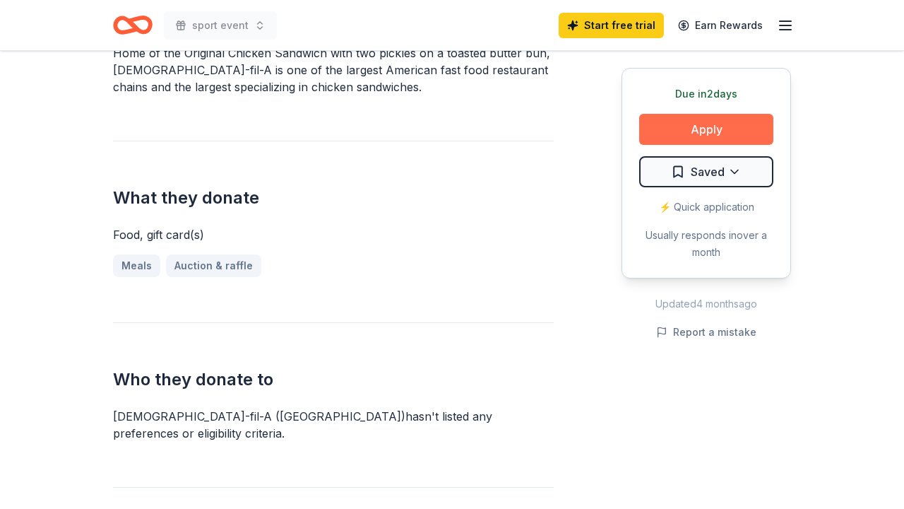
click at [703, 123] on button "Apply" at bounding box center [706, 129] width 134 height 31
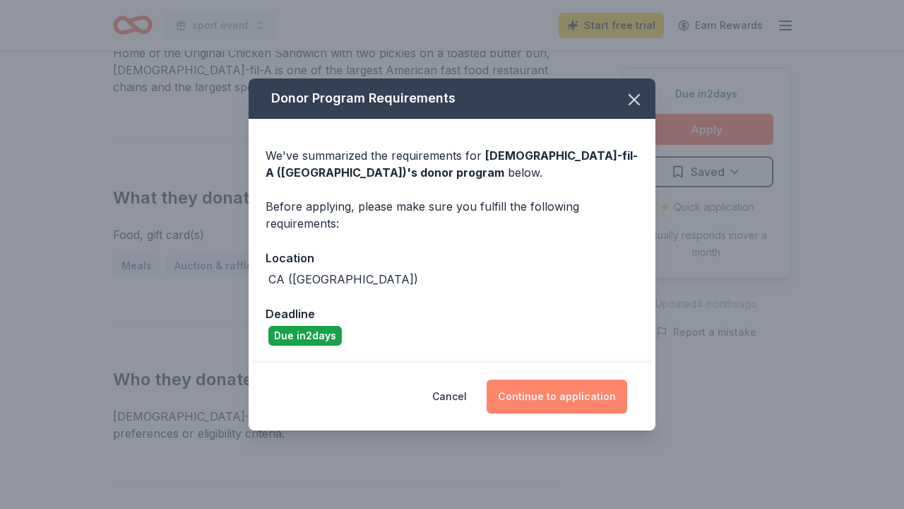
click at [555, 397] on button "Continue to application" at bounding box center [557, 396] width 141 height 34
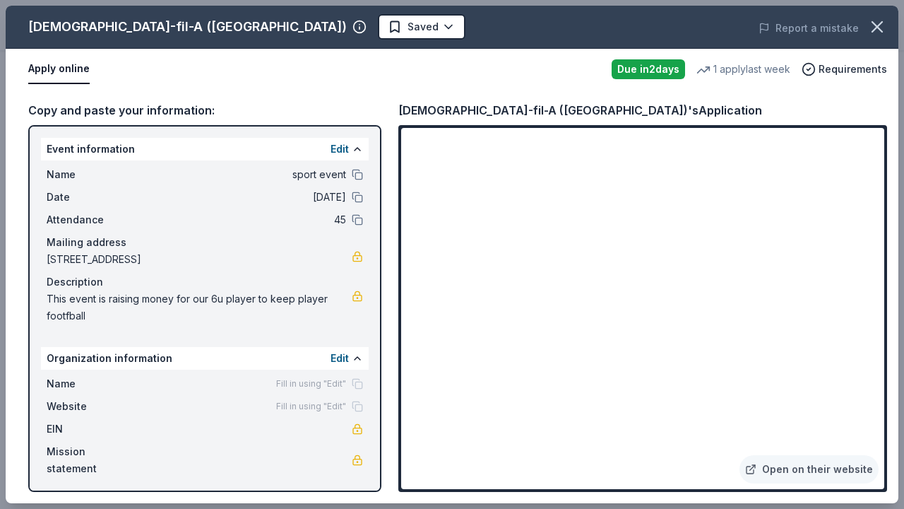
click at [64, 76] on button "Apply online" at bounding box center [58, 69] width 61 height 30
click at [68, 69] on button "Apply online" at bounding box center [58, 69] width 61 height 30
click at [816, 470] on link "Open on their website" at bounding box center [808, 469] width 139 height 28
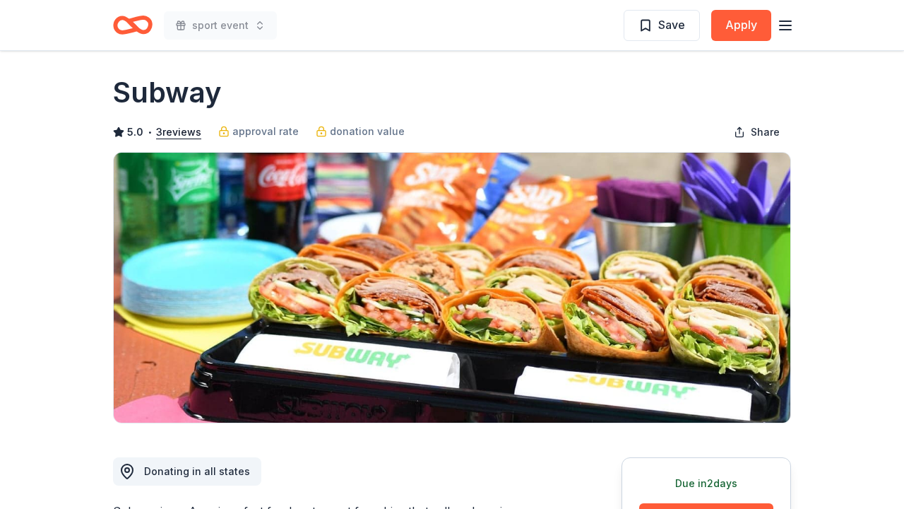
scroll to position [7, 0]
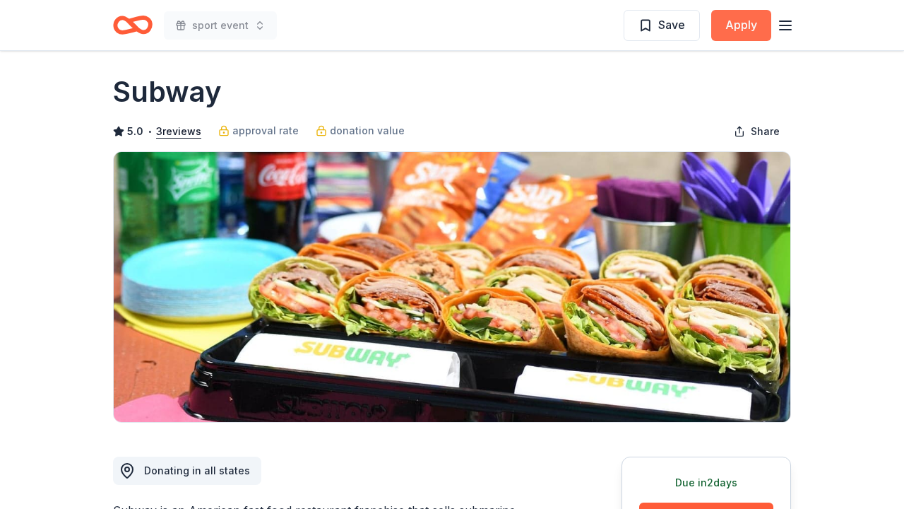
click at [745, 32] on button "Apply" at bounding box center [741, 25] width 60 height 31
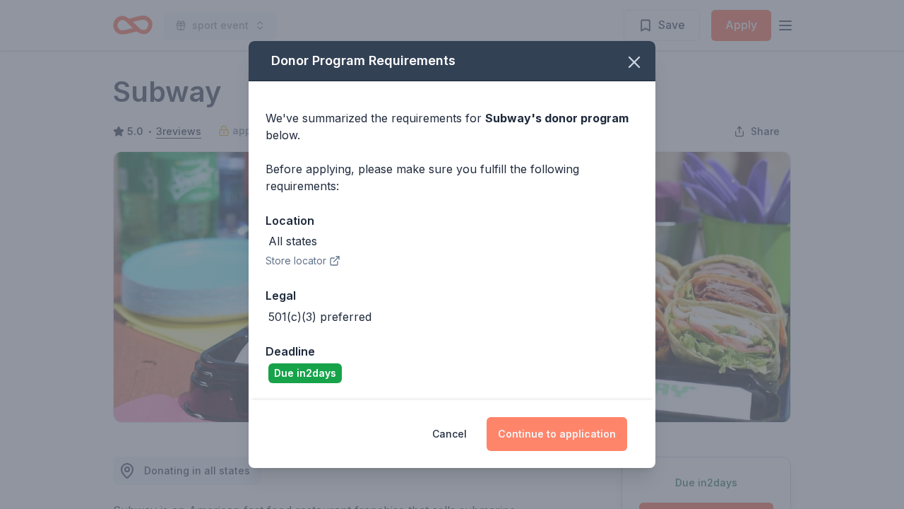
click at [570, 430] on button "Continue to application" at bounding box center [557, 434] width 141 height 34
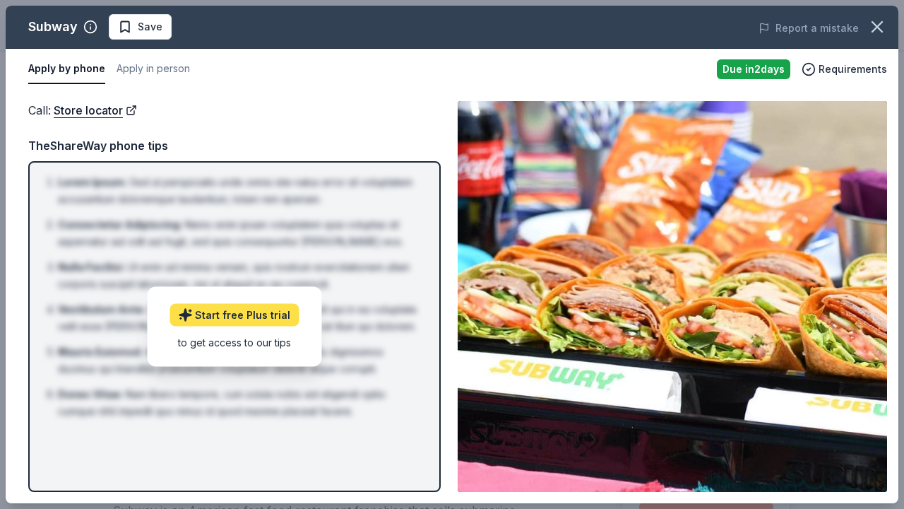
click at [251, 316] on link "Start free Plus trial" at bounding box center [234, 314] width 129 height 23
